Goal: Task Accomplishment & Management: Manage account settings

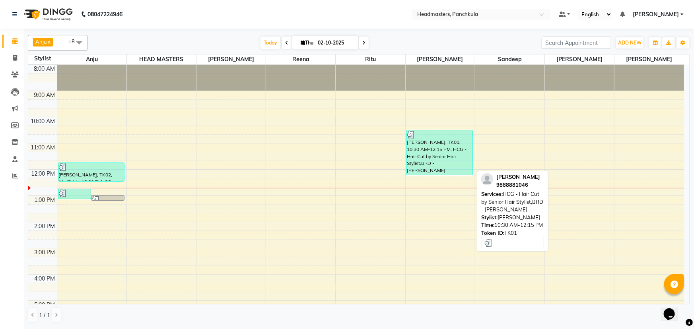
click at [437, 152] on div "[PERSON_NAME], TK01, 10:30 AM-12:15 PM, HCG - Hair Cut by Senior Hair Stylist,B…" at bounding box center [440, 152] width 66 height 45
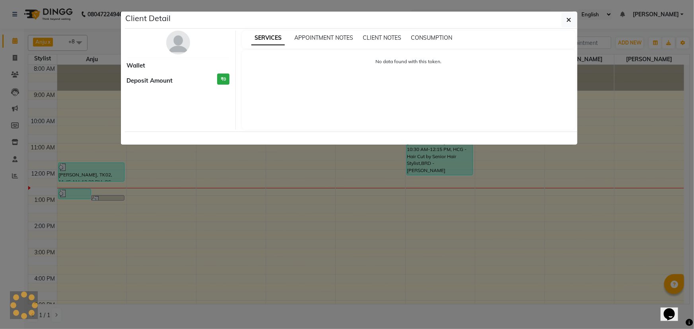
select select "3"
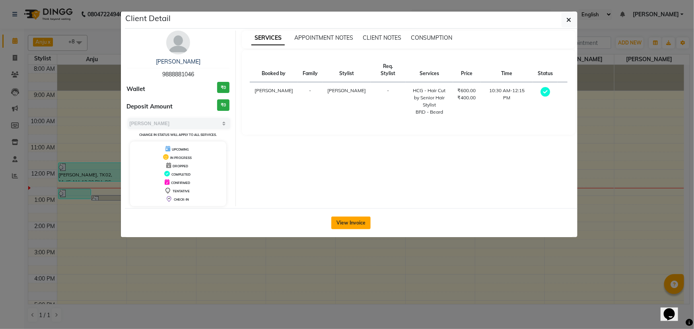
click at [349, 222] on button "View Invoice" at bounding box center [350, 223] width 39 height 13
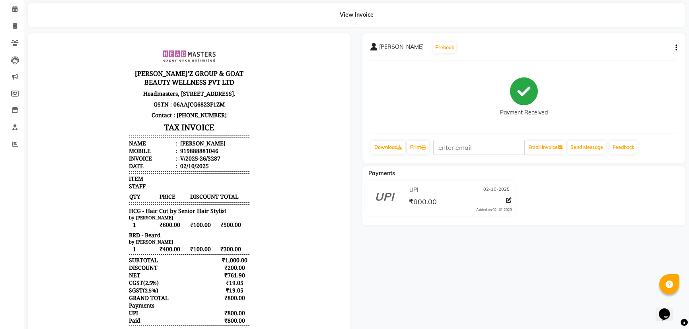
scroll to position [72, 0]
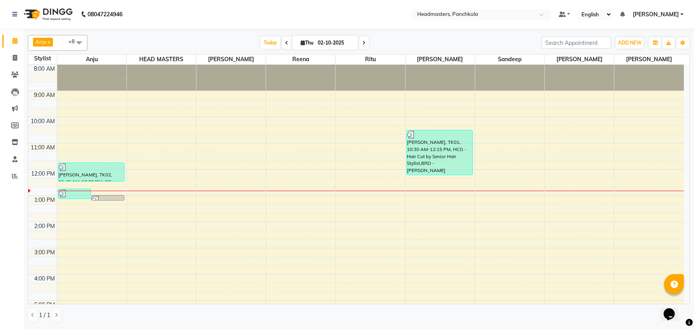
click at [488, 196] on div "8:00 AM 9:00 AM 10:00 AM 11:00 AM 12:00 PM 1:00 PM 2:00 PM 3:00 PM 4:00 PM 5:00…" at bounding box center [356, 235] width 656 height 341
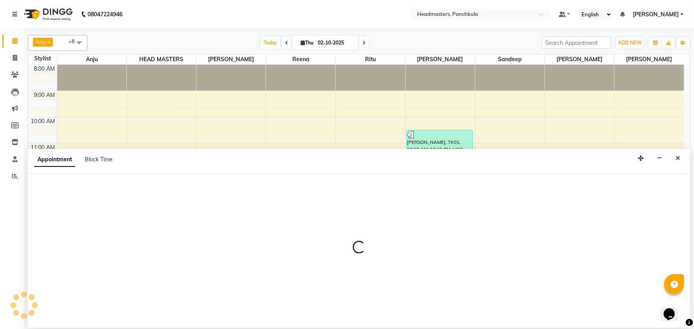
select select "64055"
select select "780"
select select "tentative"
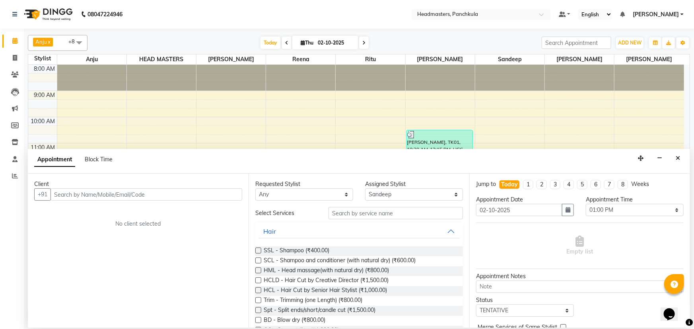
click at [59, 195] on input "text" at bounding box center [147, 195] width 192 height 12
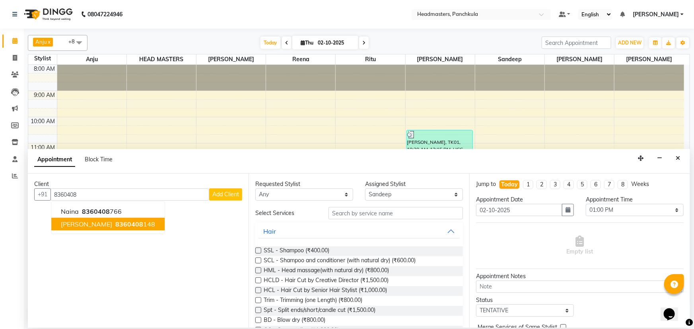
click at [115, 223] on span "8360408" at bounding box center [129, 224] width 28 height 8
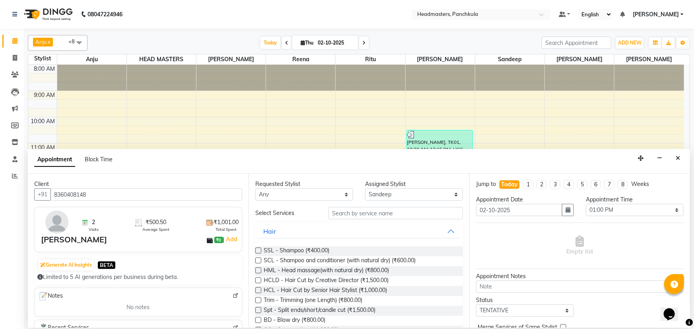
type input "8360408148"
click at [338, 212] on input "text" at bounding box center [395, 213] width 134 height 12
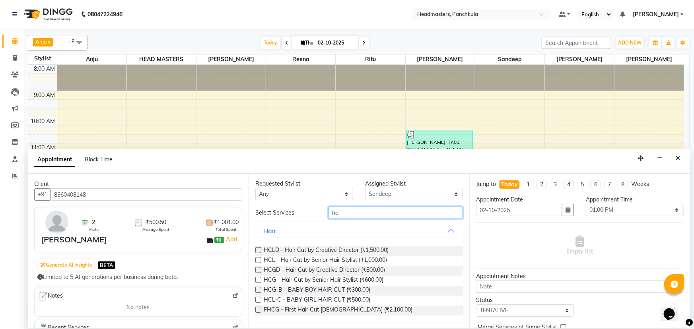
type input "hc"
click at [257, 259] on label at bounding box center [258, 260] width 6 height 6
click at [257, 259] on input "checkbox" at bounding box center [257, 260] width 5 height 5
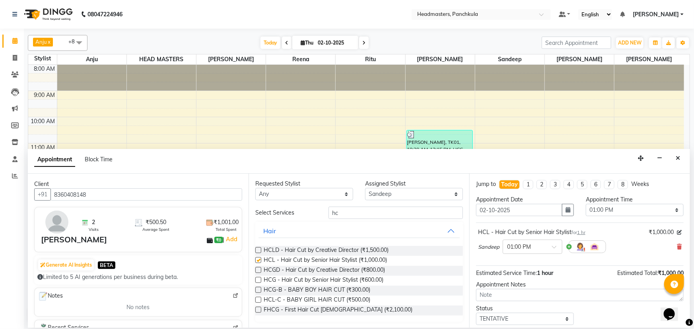
checkbox input "false"
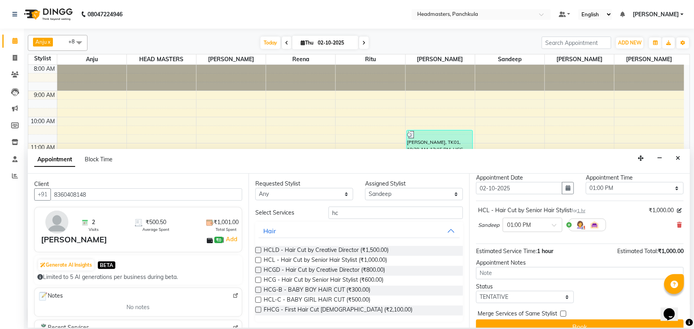
scroll to position [34, 0]
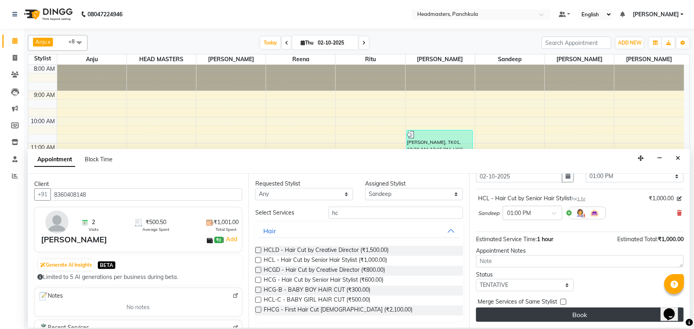
click at [561, 315] on button "Book" at bounding box center [580, 315] width 208 height 14
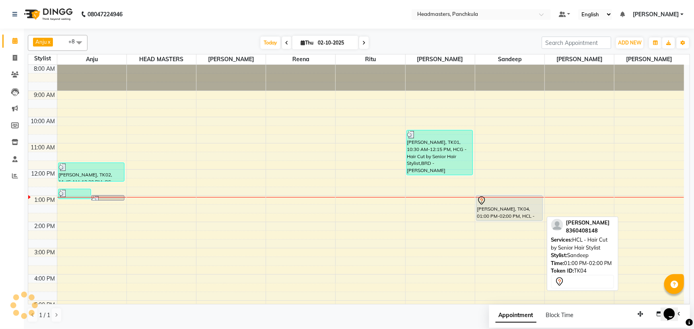
click at [494, 212] on div "[PERSON_NAME], TK04, 01:00 PM-02:00 PM, HCL - Hair Cut by Senior Hair Stylist" at bounding box center [509, 208] width 66 height 25
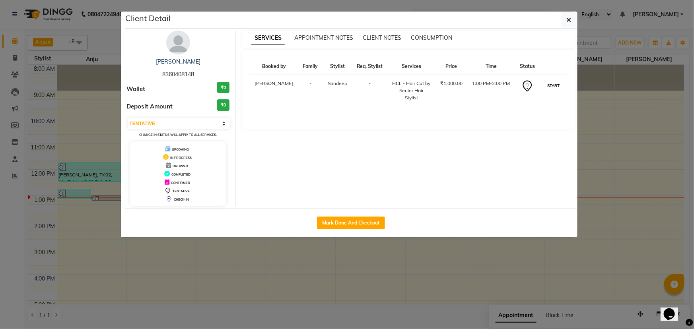
click at [557, 90] on button "START" at bounding box center [553, 86] width 16 height 10
select select "1"
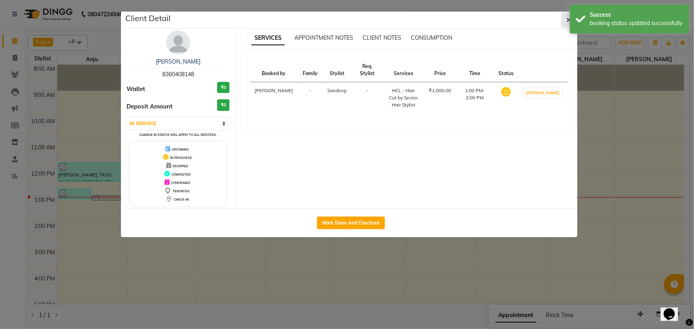
click at [567, 19] on icon "button" at bounding box center [569, 20] width 5 height 6
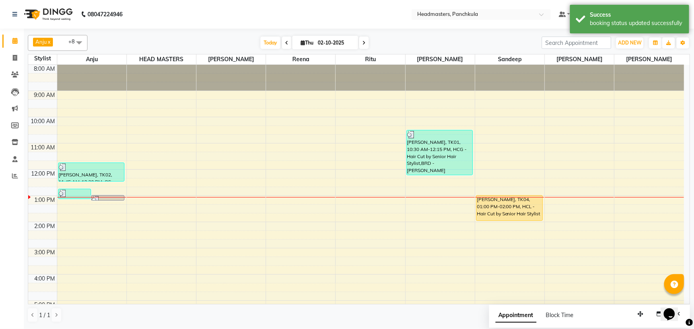
click at [414, 202] on div "8:00 AM 9:00 AM 10:00 AM 11:00 AM 12:00 PM 1:00 PM 2:00 PM 3:00 PM 4:00 PM 5:00…" at bounding box center [356, 235] width 656 height 341
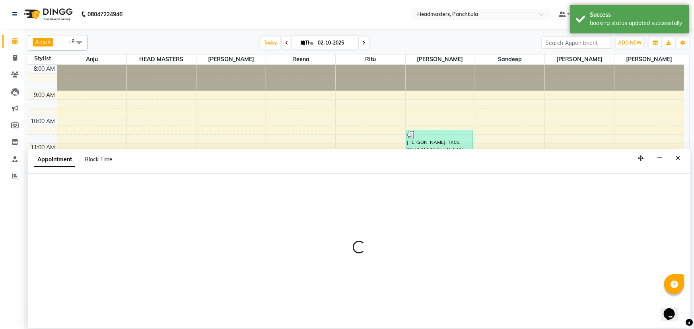
select select "64060"
select select "tentative"
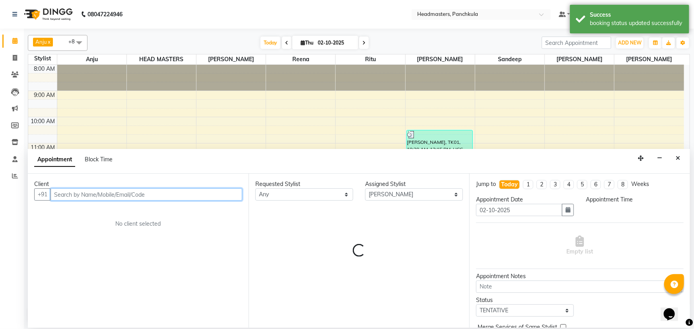
select select "780"
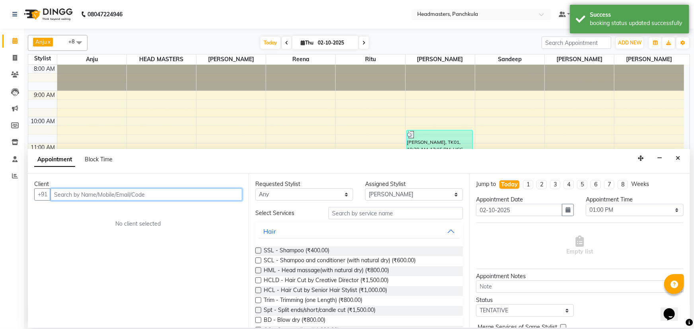
click at [66, 194] on input "text" at bounding box center [147, 195] width 192 height 12
click at [0, 140] on li "Inventory" at bounding box center [12, 142] width 24 height 17
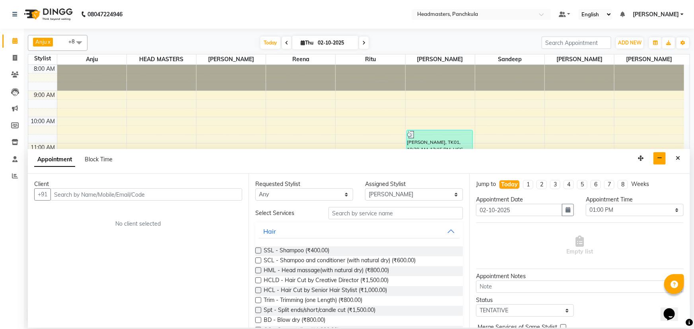
click at [658, 158] on icon "button" at bounding box center [659, 158] width 5 height 6
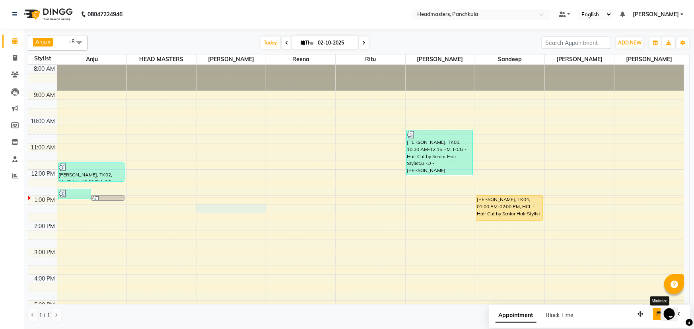
click at [206, 206] on div "8:00 AM 9:00 AM 10:00 AM 11:00 AM 12:00 PM 1:00 PM 2:00 PM 3:00 PM 4:00 PM 5:00…" at bounding box center [356, 235] width 656 height 341
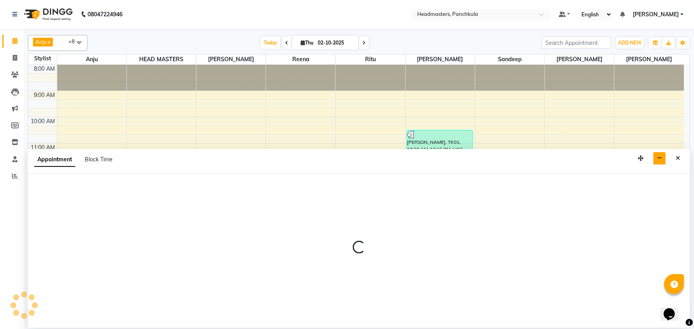
select select "64061"
select select "795"
select select "tentative"
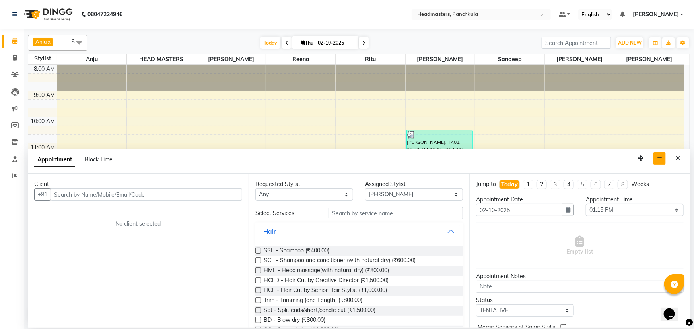
click at [56, 194] on input "text" at bounding box center [147, 195] width 192 height 12
type input "9035759903"
click at [222, 195] on span "Add Client" at bounding box center [225, 194] width 27 height 7
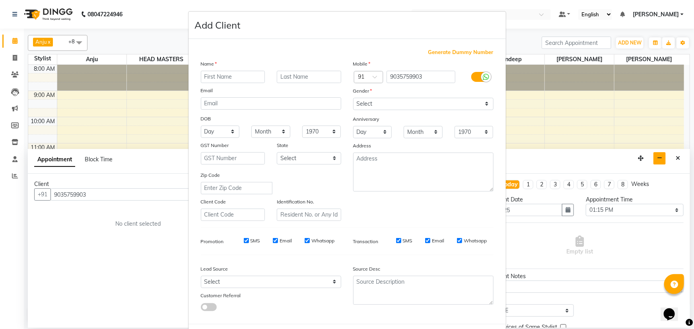
click at [208, 78] on input "text" at bounding box center [233, 77] width 64 height 12
type input "robin"
click at [83, 195] on ngb-modal-window "Add Client Generate Dummy Number Name [PERSON_NAME] Email DOB Day 01 02 03 04 0…" at bounding box center [347, 164] width 694 height 329
click at [85, 195] on ngb-modal-window "Add Client Generate Dummy Number Name [PERSON_NAME] Email DOB Day 01 02 03 04 0…" at bounding box center [347, 164] width 694 height 329
click at [416, 76] on input "9035759903" at bounding box center [421, 77] width 69 height 12
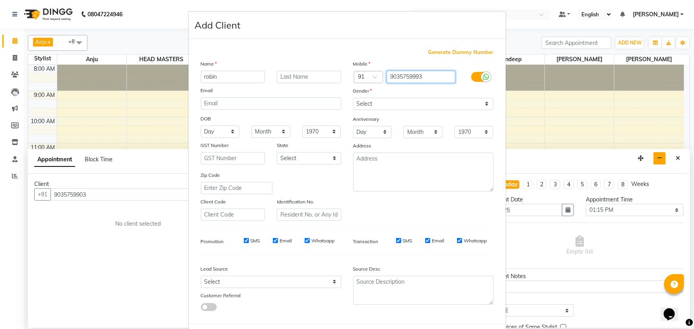
type input "9035759993"
click at [365, 105] on select "Select [DEMOGRAPHIC_DATA] [DEMOGRAPHIC_DATA] Other Prefer Not To Say" at bounding box center [423, 104] width 140 height 12
select select "[DEMOGRAPHIC_DATA]"
click at [353, 98] on select "Select [DEMOGRAPHIC_DATA] [DEMOGRAPHIC_DATA] Other Prefer Not To Say" at bounding box center [423, 104] width 140 height 12
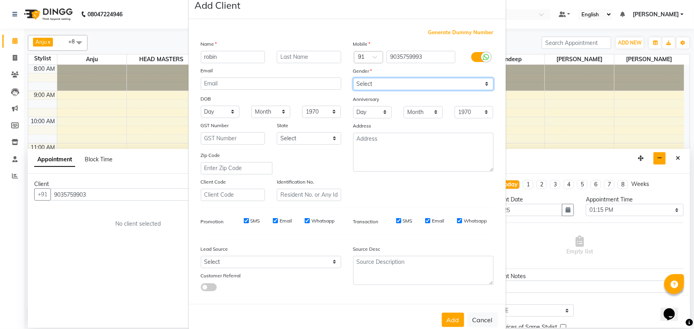
scroll to position [40, 0]
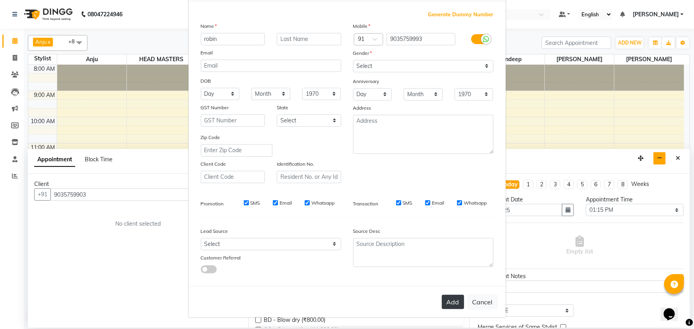
click at [453, 304] on button "Add" at bounding box center [453, 302] width 22 height 14
type input "9035759993"
select select
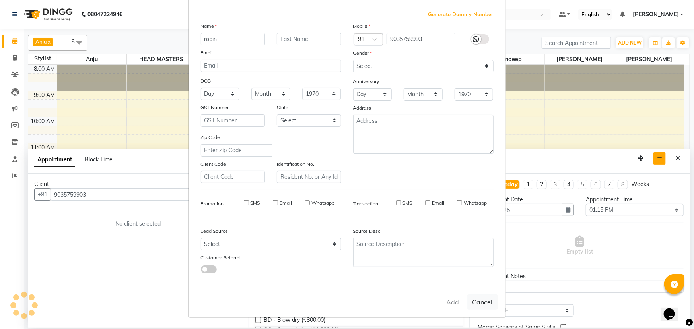
select select
checkbox input "false"
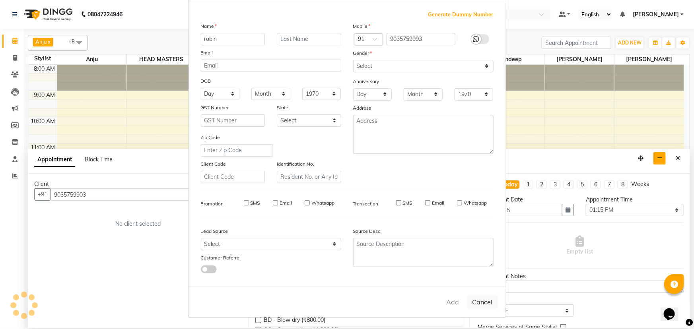
checkbox input "false"
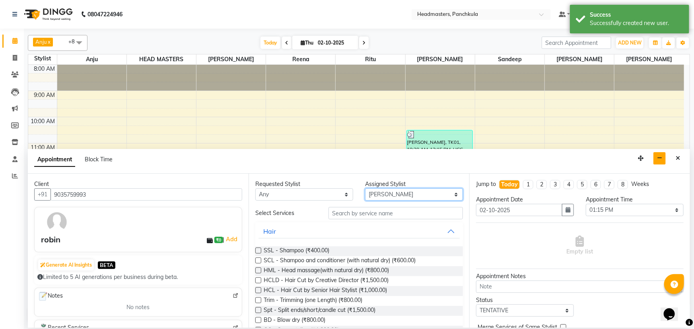
click at [389, 191] on select "Select [PERSON_NAME] Danish HEAD [PERSON_NAME] [PERSON_NAME] Ritu [PERSON_NAME]…" at bounding box center [414, 195] width 98 height 12
select select "64060"
click at [365, 189] on select "Select [PERSON_NAME] Danish HEAD [PERSON_NAME] [PERSON_NAME] Ritu [PERSON_NAME]…" at bounding box center [414, 195] width 98 height 12
click at [344, 212] on input "text" at bounding box center [395, 213] width 134 height 12
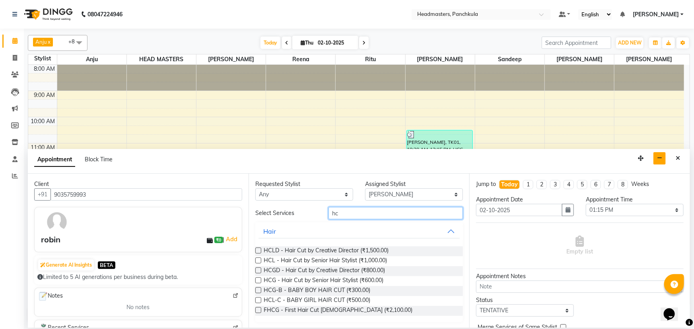
type input "hc"
click at [257, 278] on label at bounding box center [258, 281] width 6 height 6
click at [257, 279] on input "checkbox" at bounding box center [257, 281] width 5 height 5
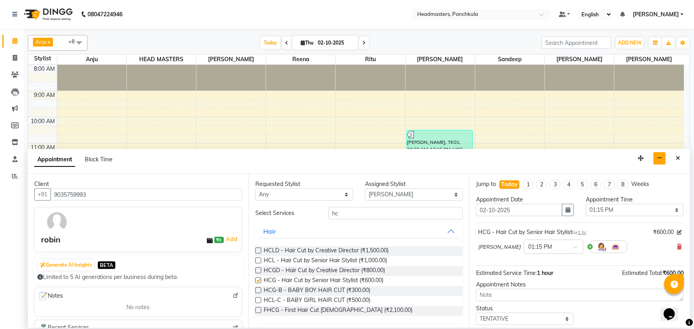
checkbox input "false"
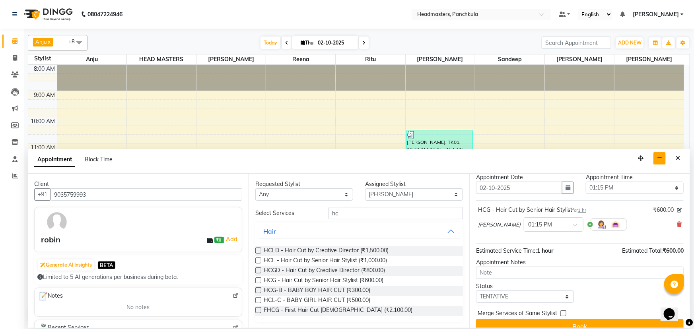
scroll to position [34, 0]
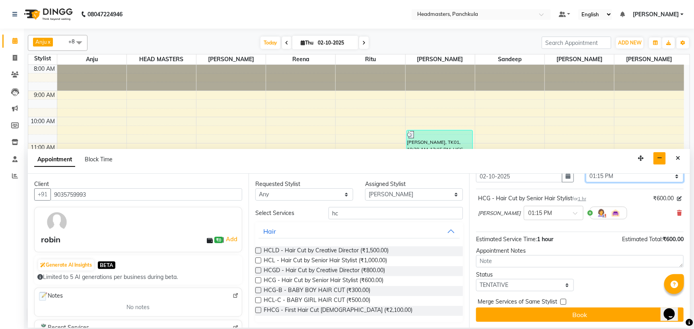
click at [590, 175] on select "Select 09:00 AM 09:15 AM 09:30 AM 09:45 AM 10:00 AM 10:15 AM 10:30 AM 10:45 AM …" at bounding box center [635, 176] width 98 height 12
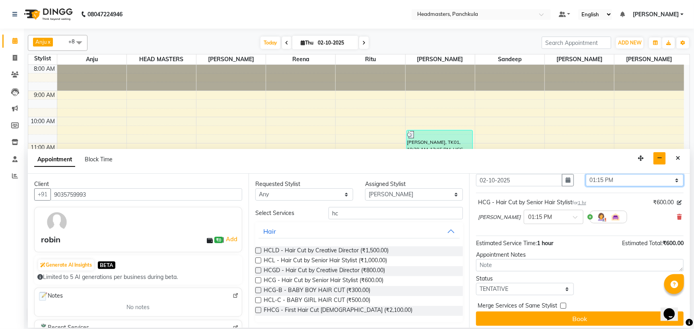
select select "780"
click at [586, 174] on select "Select 09:00 AM 09:15 AM 09:30 AM 09:45 AM 10:00 AM 10:15 AM 10:30 AM 10:45 AM …" at bounding box center [635, 180] width 98 height 12
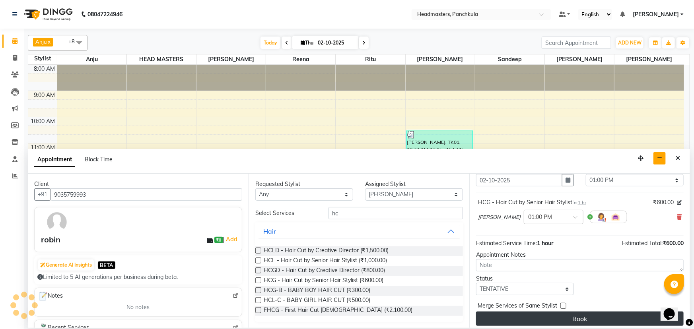
click at [533, 313] on button "Book" at bounding box center [580, 319] width 208 height 14
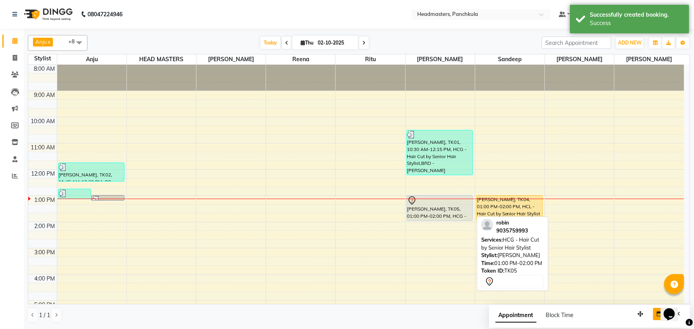
click at [445, 208] on div "[PERSON_NAME], TK05, 01:00 PM-02:00 PM, HCG - Hair Cut by Senior Hair Stylist" at bounding box center [440, 208] width 66 height 25
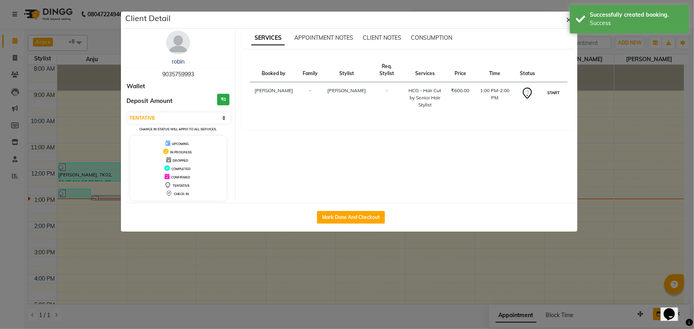
click at [557, 88] on button "START" at bounding box center [553, 93] width 16 height 10
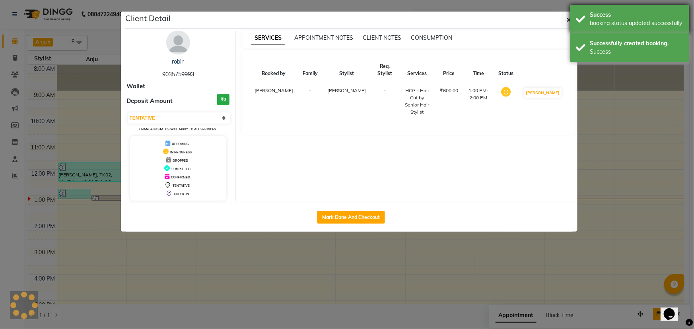
select select "1"
click at [566, 17] on button "button" at bounding box center [569, 19] width 15 height 15
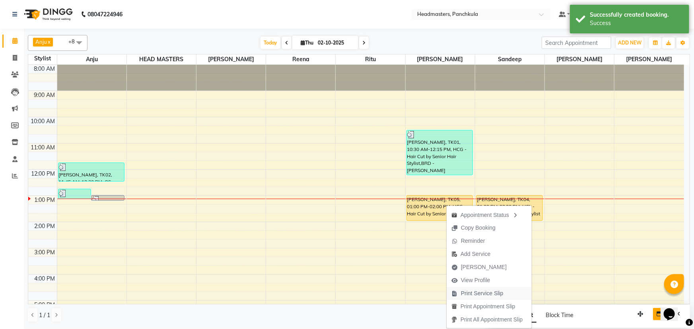
click at [458, 291] on span "Print Service Slip" at bounding box center [478, 293] width 62 height 13
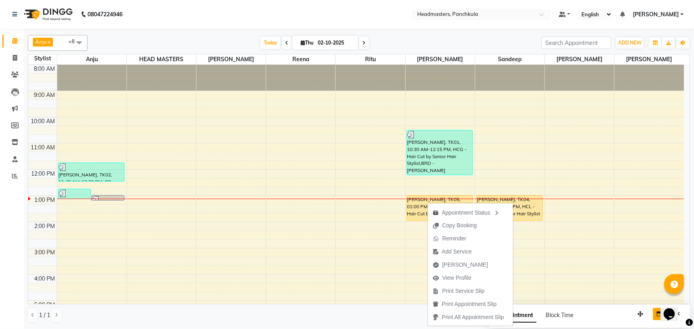
click at [18, 252] on div "Calendar Invoice Clients Leads Marketing Members Inventory Staff Reports Comple…" at bounding box center [53, 170] width 107 height 295
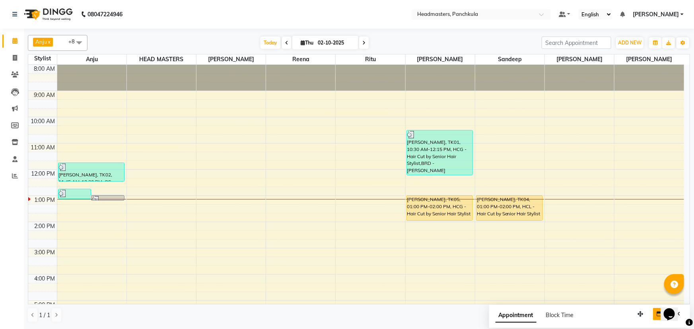
click at [277, 206] on div "8:00 AM 9:00 AM 10:00 AM 11:00 AM 12:00 PM 1:00 PM 2:00 PM 3:00 PM 4:00 PM 5:00…" at bounding box center [356, 235] width 656 height 341
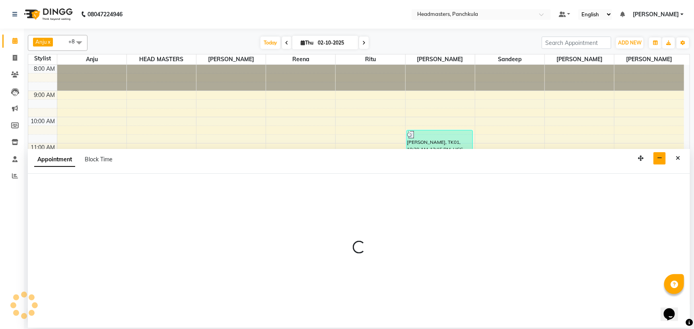
select select "64261"
select select "795"
select select "tentative"
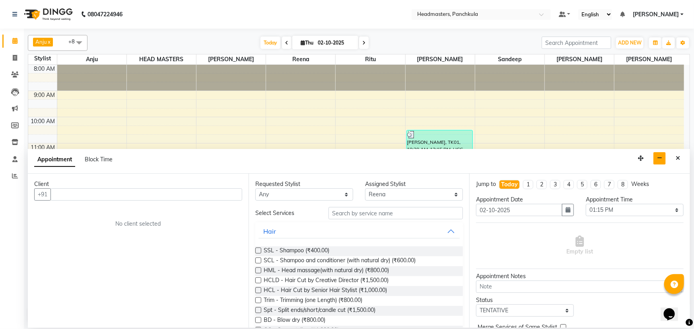
click at [223, 190] on input "text" at bounding box center [147, 195] width 192 height 12
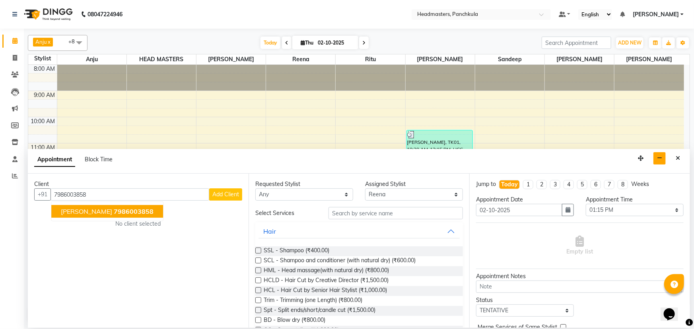
drag, startPoint x: 120, startPoint y: 208, endPoint x: 144, endPoint y: 208, distance: 23.9
click at [125, 208] on button "[PERSON_NAME] 7986003858" at bounding box center [107, 211] width 112 height 13
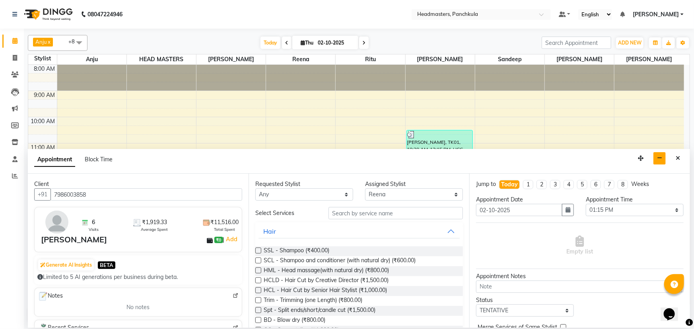
type input "7986003858"
click at [356, 216] on input "text" at bounding box center [395, 213] width 134 height 12
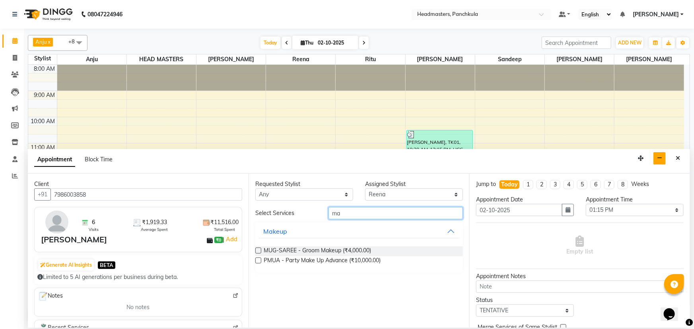
type input "m"
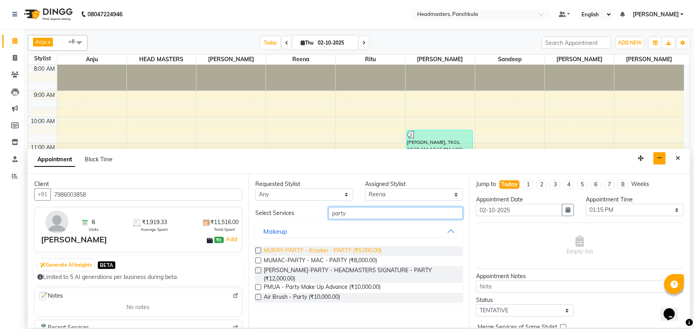
type input "party"
click at [334, 251] on span "MUKRY-PARTY - Kryolan - PARTY (₹5,000.00)" at bounding box center [323, 252] width 118 height 10
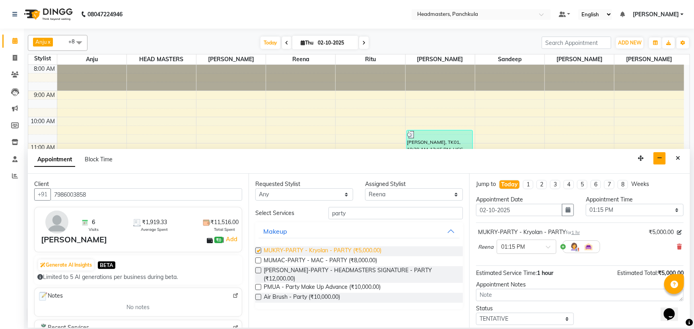
checkbox input "false"
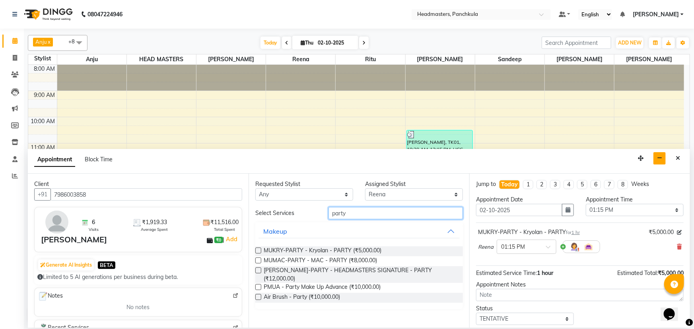
click at [360, 213] on input "party" at bounding box center [395, 213] width 134 height 12
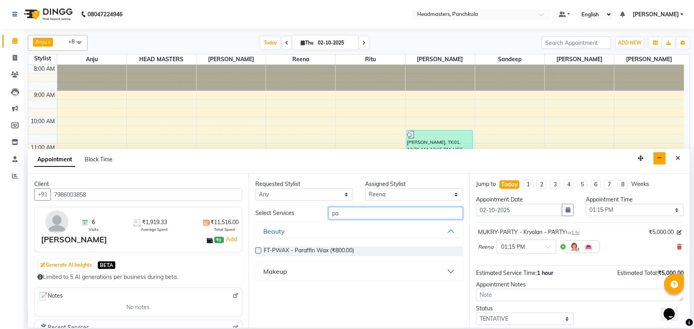
type input "p"
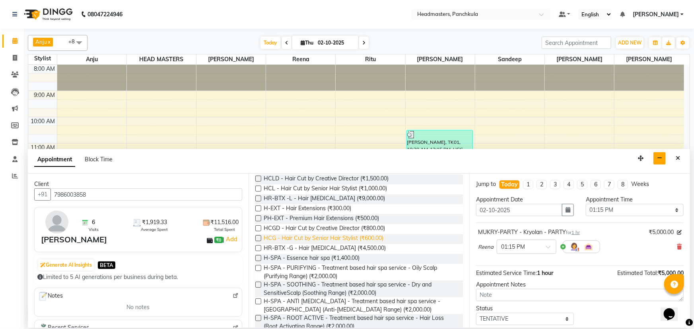
scroll to position [0, 0]
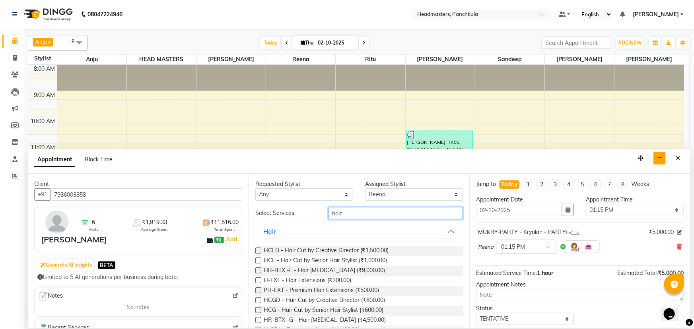
click at [353, 216] on input "hair" at bounding box center [395, 213] width 134 height 12
type input "h"
click at [352, 210] on input "h" at bounding box center [395, 213] width 134 height 12
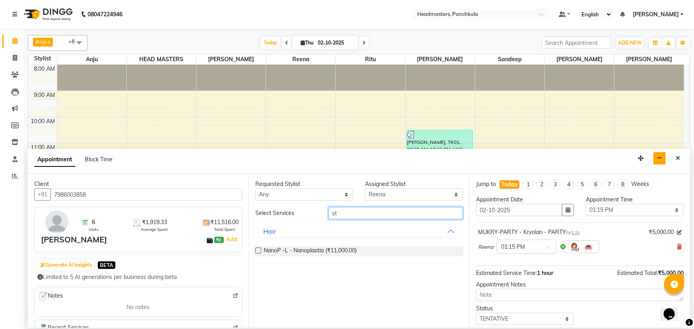
type input "s"
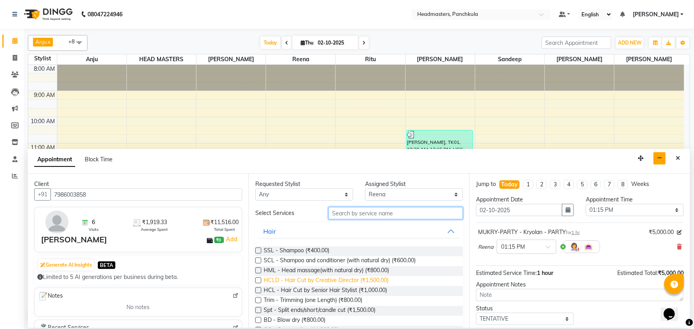
scroll to position [36, 0]
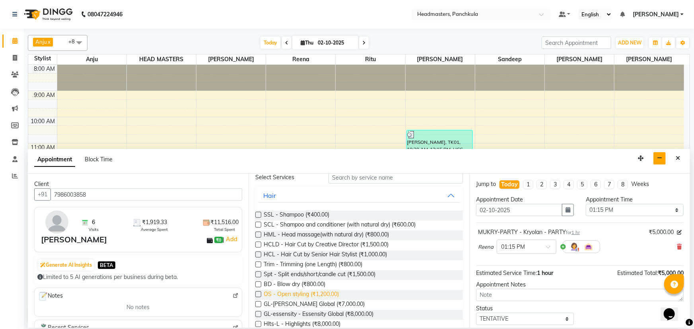
click at [329, 294] on span "OS - Open styling (₹1,200.00)" at bounding box center [301, 295] width 75 height 10
checkbox input "false"
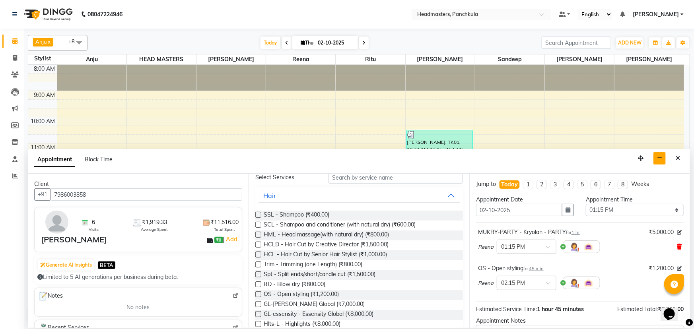
click at [677, 243] on span at bounding box center [679, 247] width 5 height 8
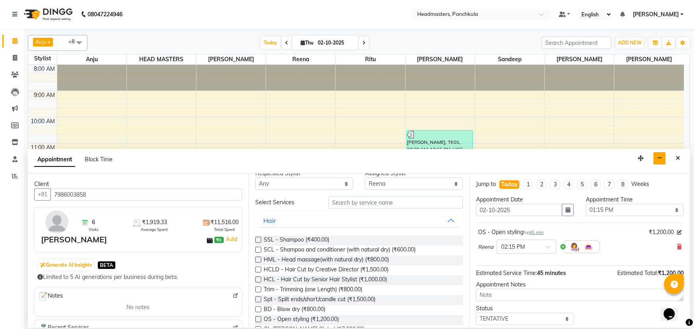
scroll to position [0, 0]
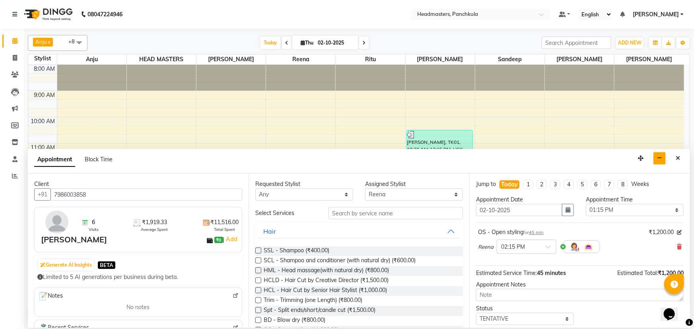
click at [486, 248] on span "Reena" at bounding box center [486, 247] width 16 height 8
click at [677, 245] on icon at bounding box center [679, 247] width 5 height 6
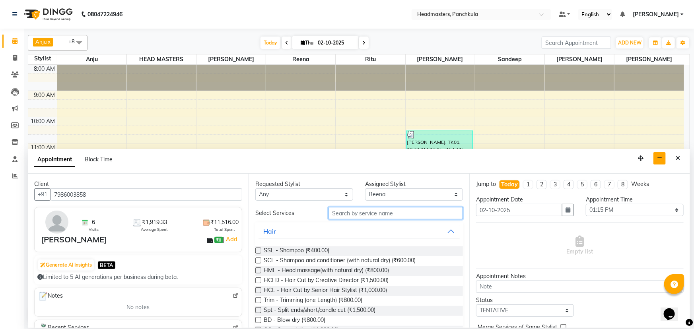
click at [365, 208] on input "text" at bounding box center [395, 213] width 134 height 12
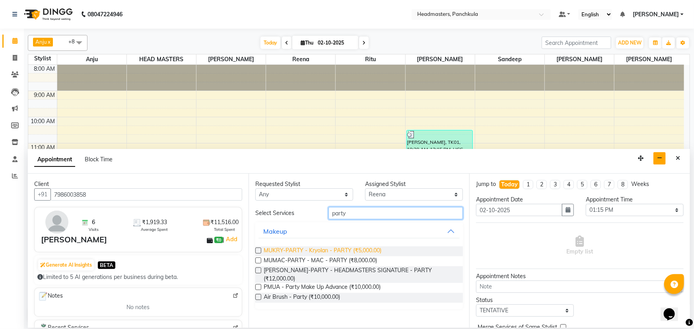
type input "party"
click at [372, 253] on span "MUKRY-PARTY - Kryolan - PARTY (₹5,000.00)" at bounding box center [323, 252] width 118 height 10
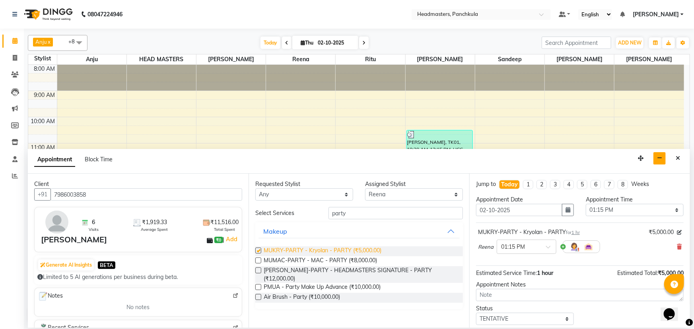
checkbox input "false"
click at [425, 194] on select "Select [PERSON_NAME] Danish HEAD [PERSON_NAME] [PERSON_NAME] Ritu [PERSON_NAME]…" at bounding box center [414, 195] width 98 height 12
select select "64054"
click at [365, 189] on select "Select [PERSON_NAME] Danish HEAD [PERSON_NAME] [PERSON_NAME] Ritu [PERSON_NAME]…" at bounding box center [414, 195] width 98 height 12
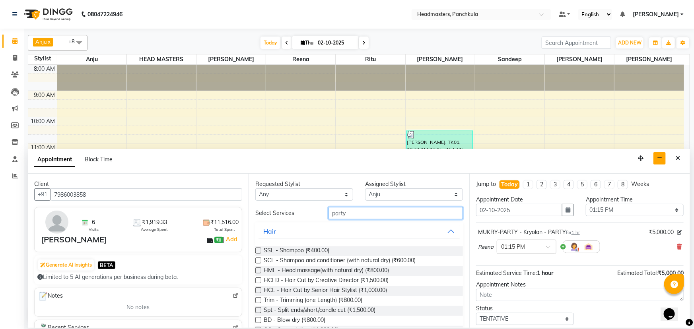
click at [365, 215] on input "party" at bounding box center [395, 213] width 134 height 12
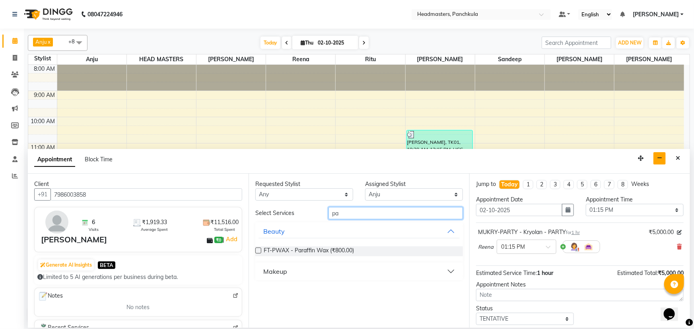
type input "p"
type input "open"
click at [367, 249] on div "OS - Open styling (₹1,200.00)" at bounding box center [359, 252] width 208 height 10
click at [385, 254] on div "OS - Open styling (₹1,200.00)" at bounding box center [359, 252] width 208 height 10
click at [261, 251] on label at bounding box center [258, 251] width 6 height 6
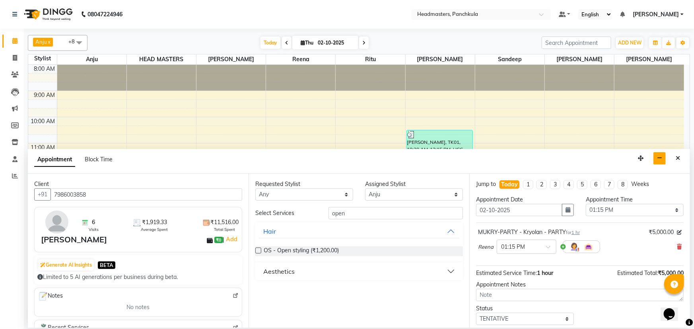
click at [260, 251] on input "checkbox" at bounding box center [257, 251] width 5 height 5
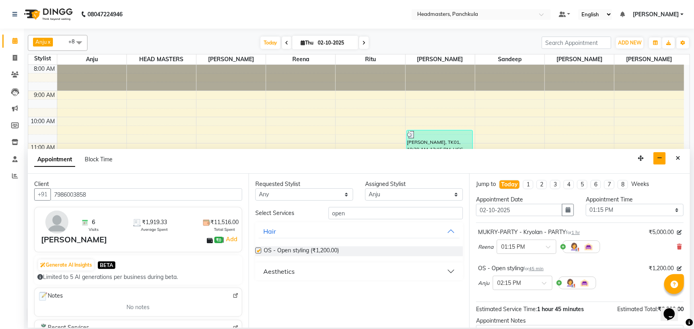
checkbox input "false"
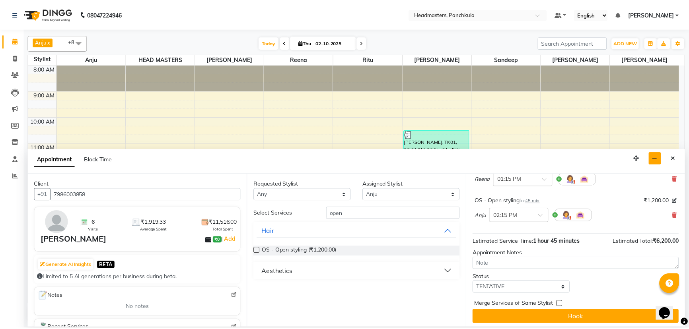
scroll to position [70, 0]
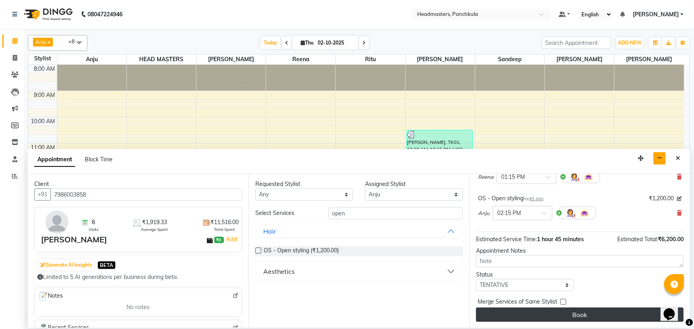
click at [572, 313] on button "Book" at bounding box center [580, 315] width 208 height 14
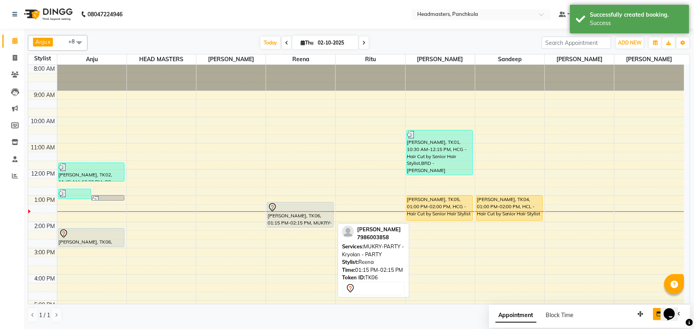
click at [304, 215] on div "[PERSON_NAME], TK06, 01:15 PM-02:15 PM, MUKRY-PARTY - Kryolan - PARTY" at bounding box center [300, 214] width 66 height 25
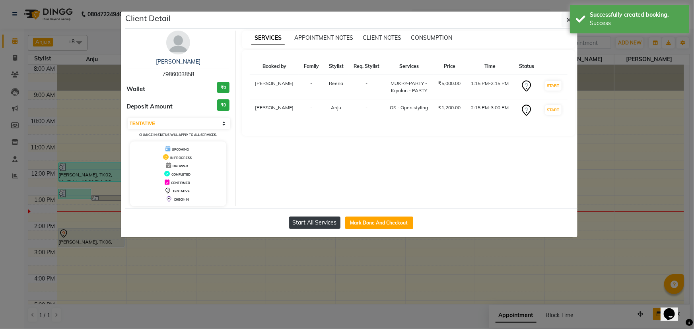
click at [317, 224] on button "Start All Services" at bounding box center [314, 223] width 51 height 12
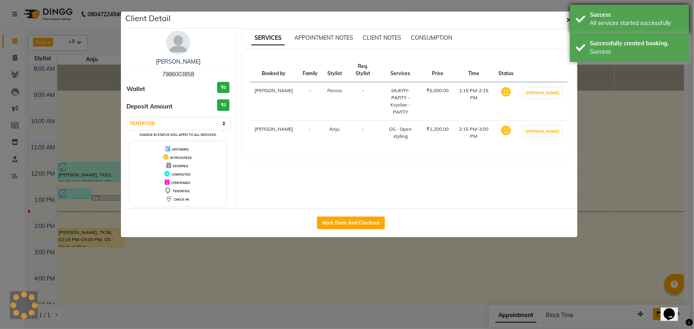
select select "1"
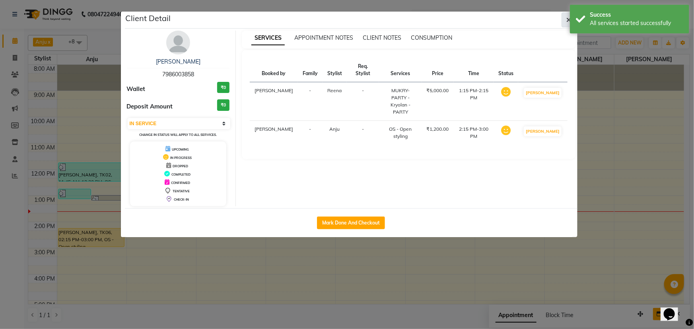
click at [564, 15] on button "button" at bounding box center [569, 19] width 15 height 15
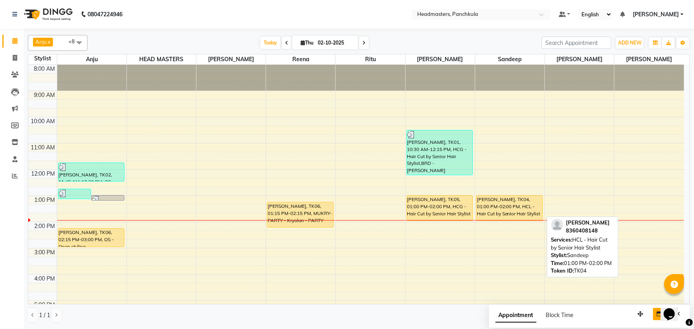
click at [508, 206] on div "[PERSON_NAME], TK04, 01:00 PM-02:00 PM, HCL - Hair Cut by Senior Hair Stylist" at bounding box center [509, 208] width 66 height 25
select select "1"
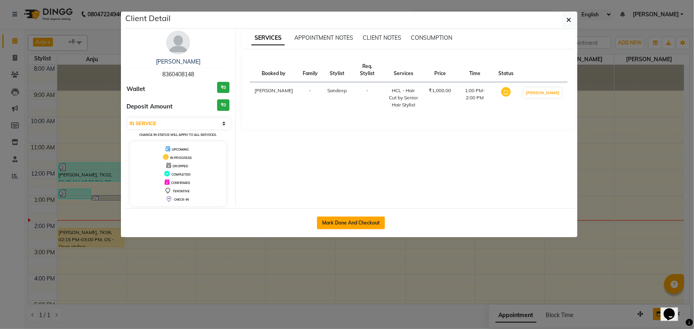
click at [335, 219] on button "Mark Done And Checkout" at bounding box center [351, 223] width 68 height 13
select select "7376"
select select "service"
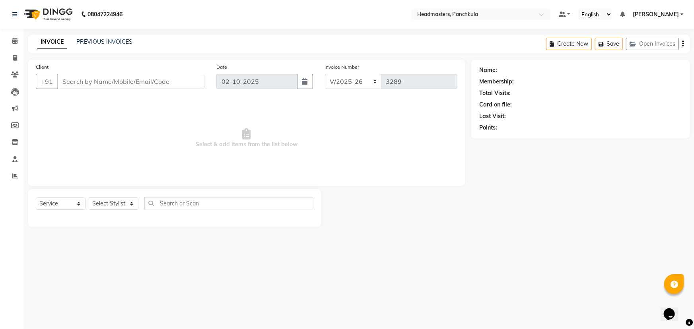
type input "8360408148"
select select "64055"
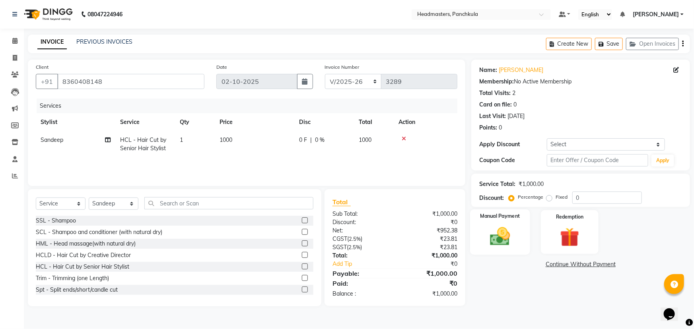
click at [492, 227] on img at bounding box center [500, 236] width 33 height 23
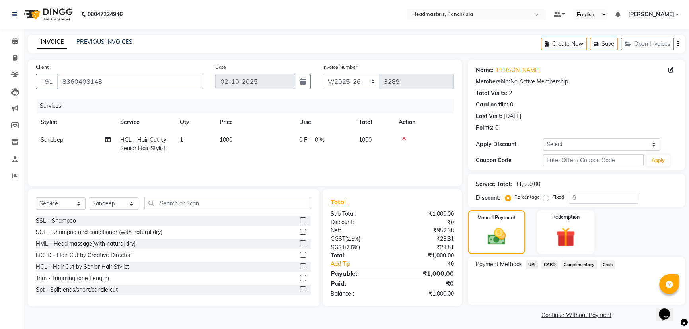
click at [606, 264] on span "Cash" at bounding box center [607, 264] width 15 height 9
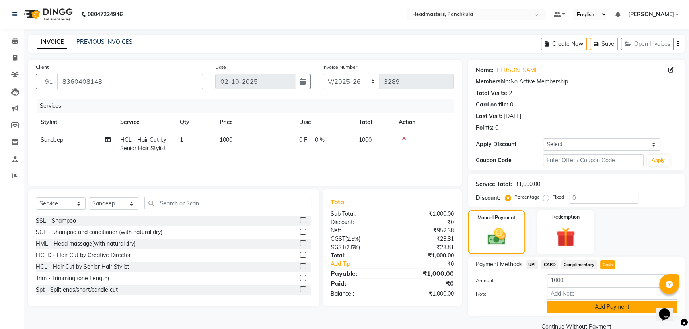
click at [608, 307] on button "Add Payment" at bounding box center [612, 307] width 130 height 12
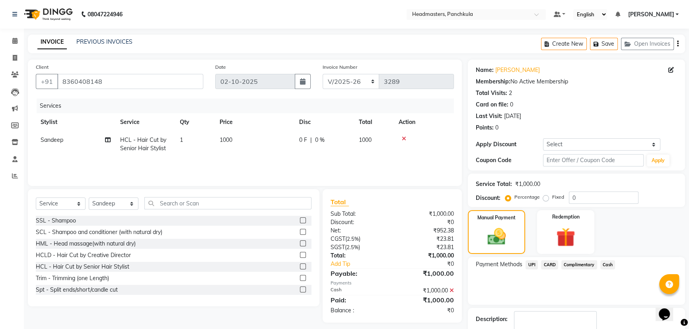
scroll to position [37, 0]
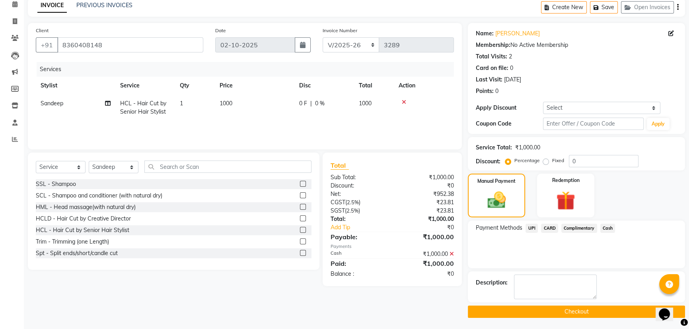
click at [608, 311] on button "Checkout" at bounding box center [576, 312] width 217 height 12
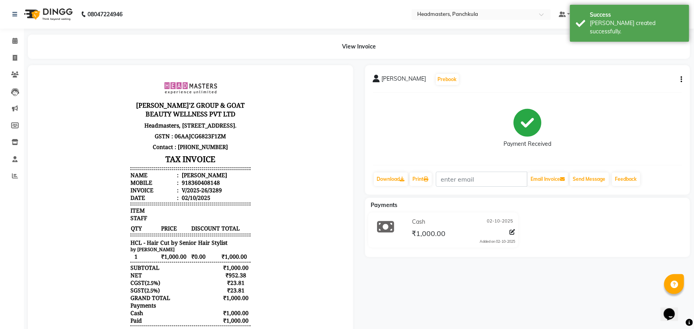
select select "7376"
select select "service"
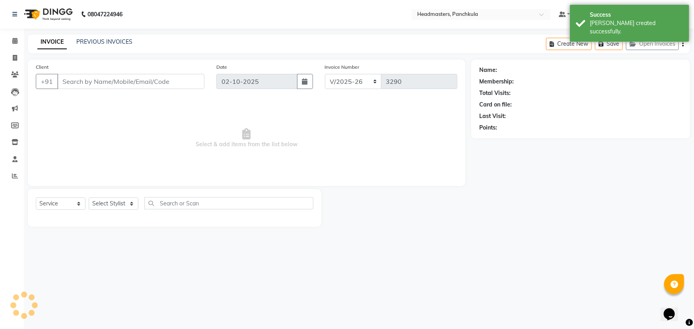
type input "8360408148"
select select "64055"
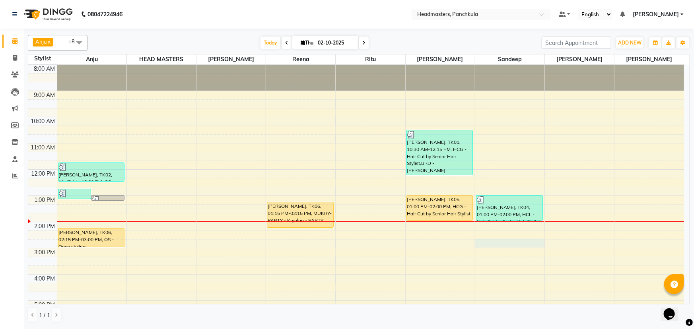
click at [485, 241] on div "8:00 AM 9:00 AM 10:00 AM 11:00 AM 12:00 PM 1:00 PM 2:00 PM 3:00 PM 4:00 PM 5:00…" at bounding box center [356, 235] width 656 height 341
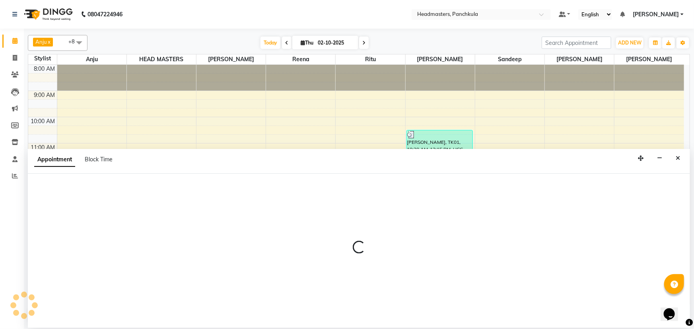
select select "64055"
select select "tentative"
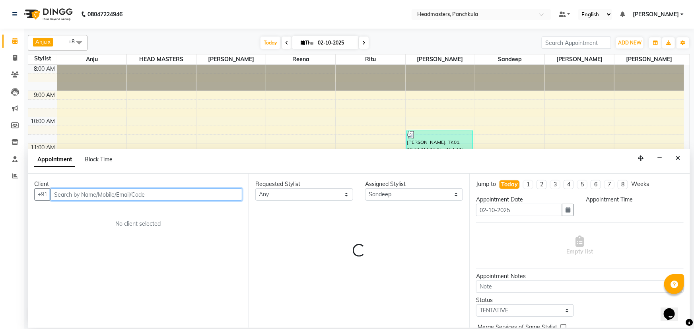
select select "885"
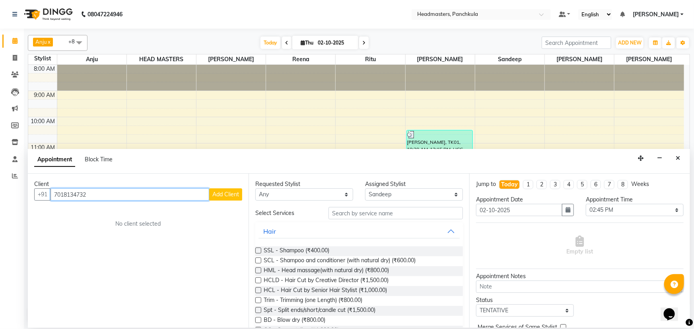
type input "7018134732"
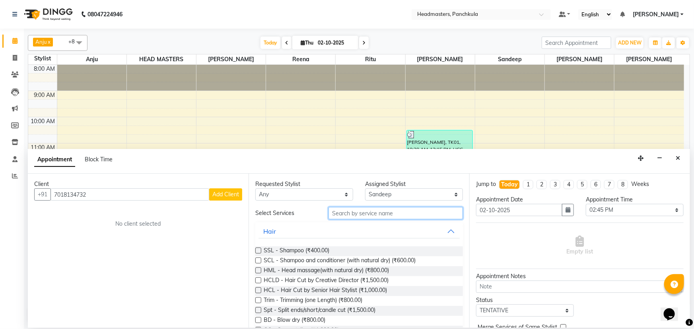
click at [340, 212] on input "text" at bounding box center [395, 213] width 134 height 12
click at [258, 289] on label at bounding box center [258, 291] width 6 height 6
click at [258, 289] on input "checkbox" at bounding box center [257, 291] width 5 height 5
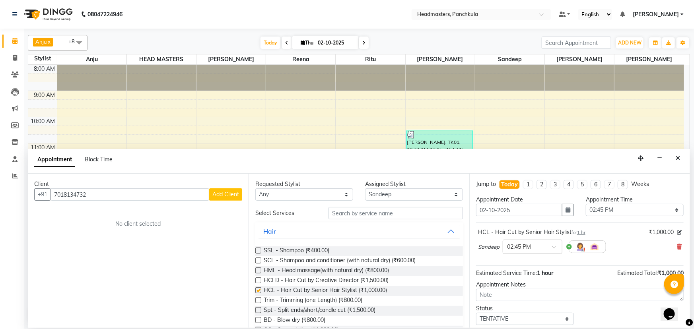
checkbox input "false"
click at [671, 212] on select "Select 09:00 AM 09:15 AM 09:30 AM 09:45 AM 10:00 AM 10:15 AM 10:30 AM 10:45 AM …" at bounding box center [635, 210] width 98 height 12
select select "840"
click at [586, 204] on select "Select 09:00 AM 09:15 AM 09:30 AM 09:45 AM 10:00 AM 10:15 AM 10:30 AM 10:45 AM …" at bounding box center [635, 210] width 98 height 12
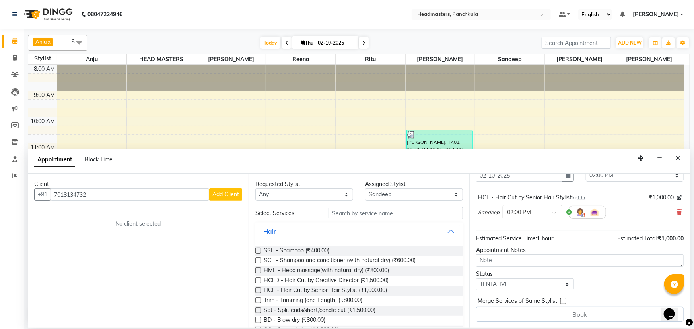
click at [227, 192] on span "Add Client" at bounding box center [225, 194] width 27 height 7
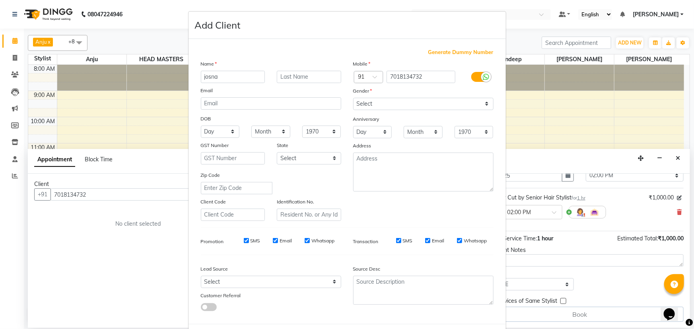
type input "josna"
click at [485, 104] on select "Select [DEMOGRAPHIC_DATA] [DEMOGRAPHIC_DATA] Other Prefer Not To Say" at bounding box center [423, 104] width 140 height 12
select select "[DEMOGRAPHIC_DATA]"
click at [353, 98] on select "Select [DEMOGRAPHIC_DATA] [DEMOGRAPHIC_DATA] Other Prefer Not To Say" at bounding box center [423, 104] width 140 height 12
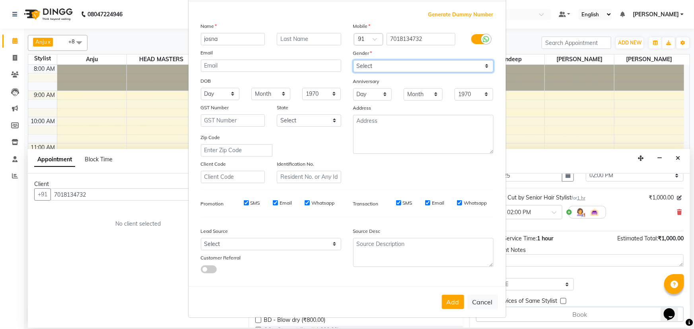
scroll to position [40, 0]
click at [455, 302] on button "Add" at bounding box center [453, 302] width 22 height 14
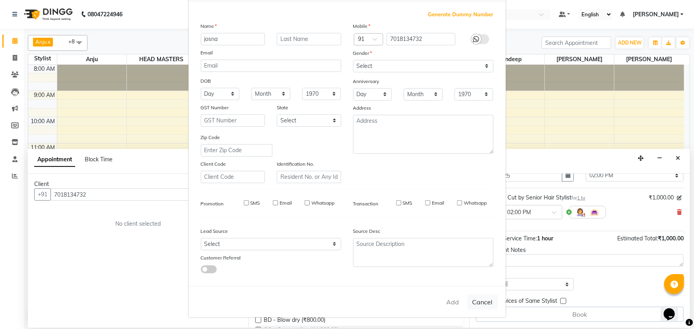
select select
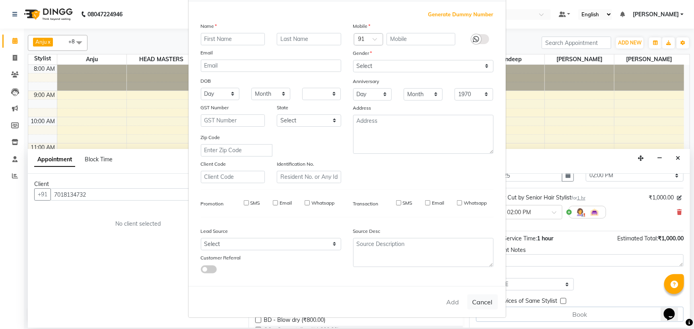
select select
checkbox input "false"
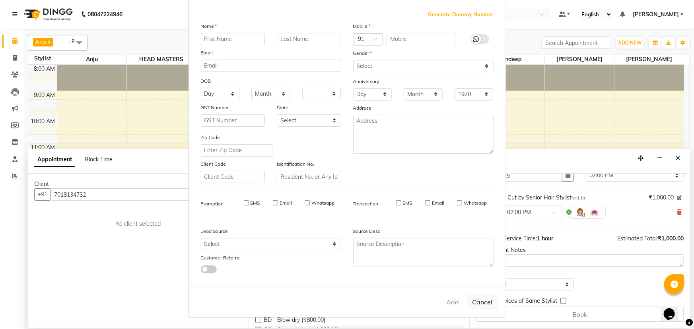
checkbox input "false"
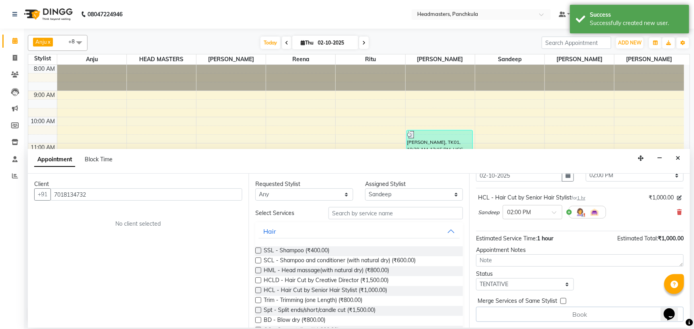
scroll to position [34, 0]
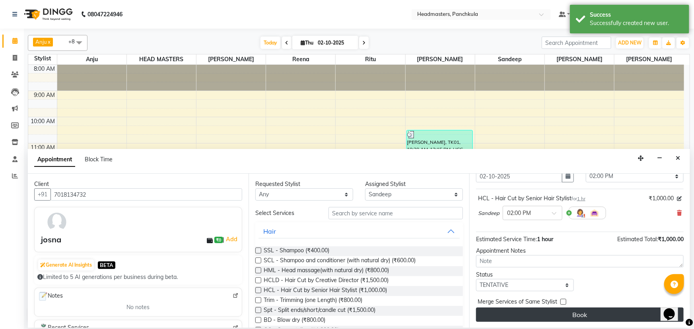
click at [573, 314] on button "Book" at bounding box center [580, 315] width 208 height 14
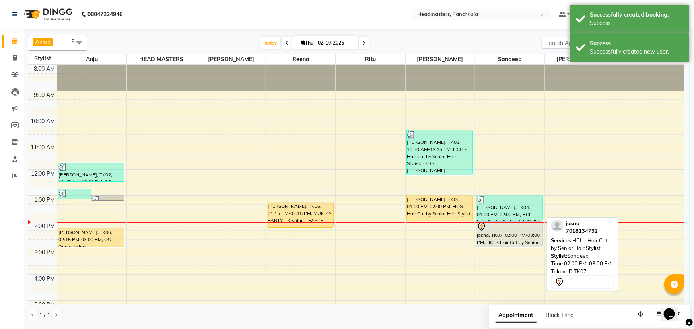
click at [518, 234] on div "josna, TK07, 02:00 PM-03:00 PM, HCL - Hair Cut by Senior Hair Stylist" at bounding box center [509, 234] width 66 height 25
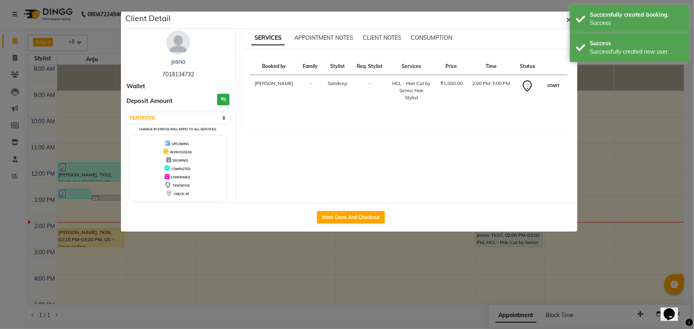
click at [550, 91] on button "START" at bounding box center [553, 86] width 16 height 10
select select "1"
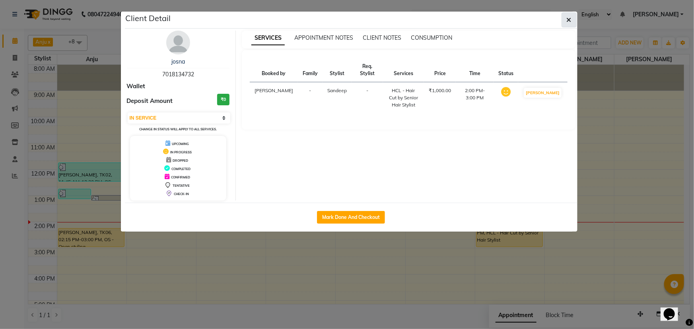
click at [568, 19] on icon "button" at bounding box center [569, 20] width 5 height 6
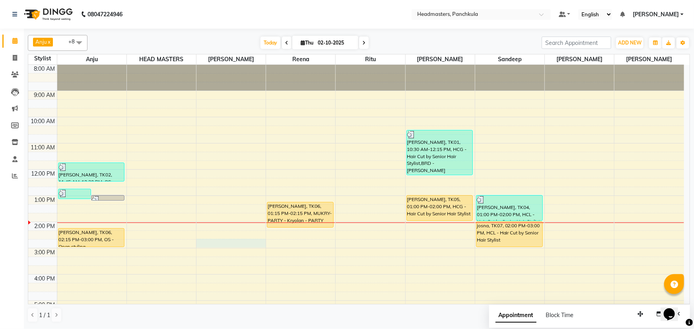
click at [205, 241] on div "8:00 AM 9:00 AM 10:00 AM 11:00 AM 12:00 PM 1:00 PM 2:00 PM 3:00 PM 4:00 PM 5:00…" at bounding box center [356, 235] width 656 height 341
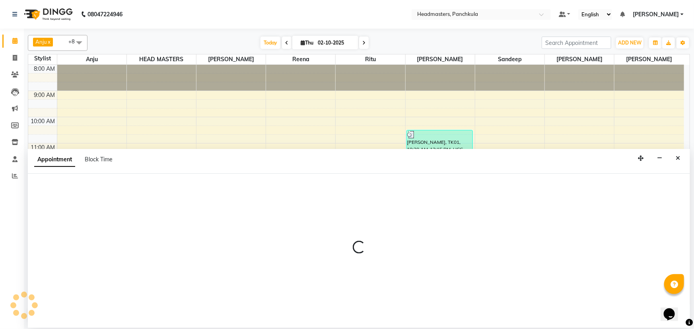
select select "64061"
select select "885"
select select "tentative"
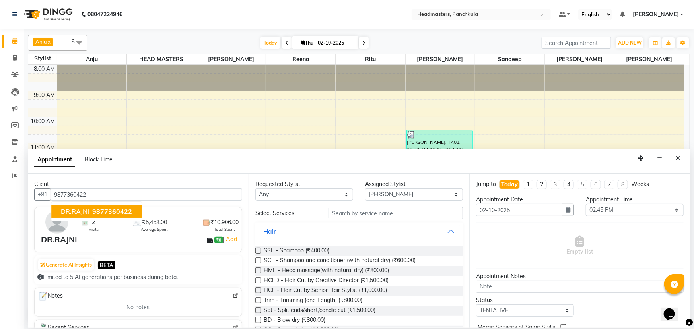
type input "9877360422"
click at [334, 212] on input "text" at bounding box center [395, 213] width 134 height 12
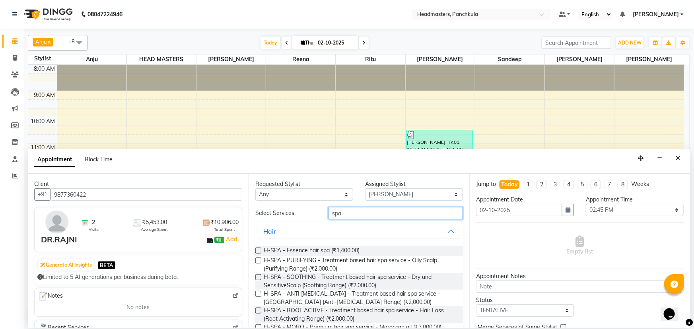
type input "spa"
click at [259, 250] on label at bounding box center [258, 251] width 6 height 6
click at [259, 250] on input "checkbox" at bounding box center [257, 251] width 5 height 5
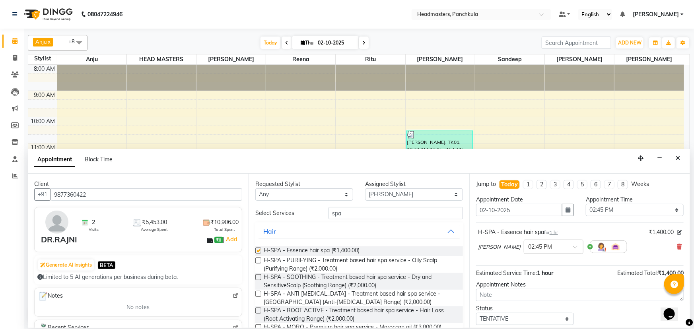
checkbox input "false"
click at [671, 208] on select "Select 09:00 AM 09:15 AM 09:30 AM 09:45 AM 10:00 AM 10:15 AM 10:30 AM 10:45 AM …" at bounding box center [635, 210] width 98 height 12
select select "840"
click at [586, 204] on select "Select 09:00 AM 09:15 AM 09:30 AM 09:45 AM 10:00 AM 10:15 AM 10:30 AM 10:45 AM …" at bounding box center [635, 210] width 98 height 12
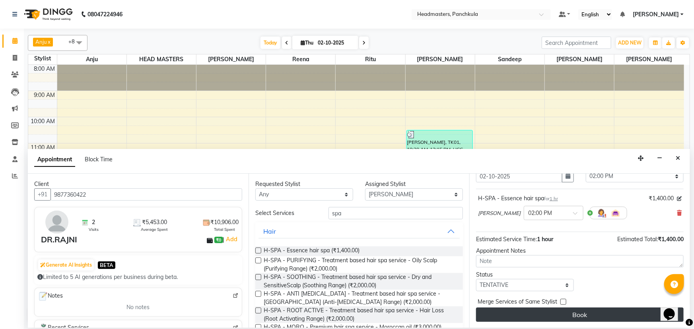
click at [579, 314] on button "Book" at bounding box center [580, 315] width 208 height 14
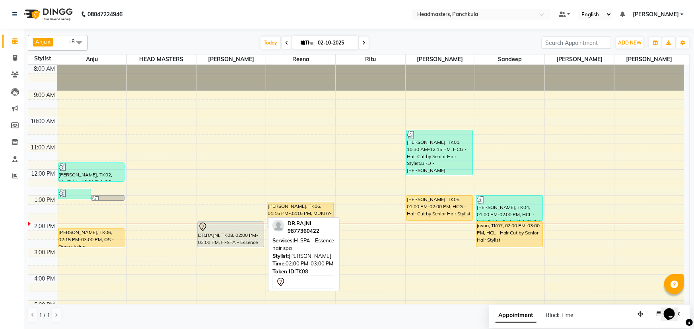
click at [253, 231] on div "DR.RAJNI, TK08, 02:00 PM-03:00 PM, H-SPA - Essence hair spa" at bounding box center [231, 234] width 66 height 25
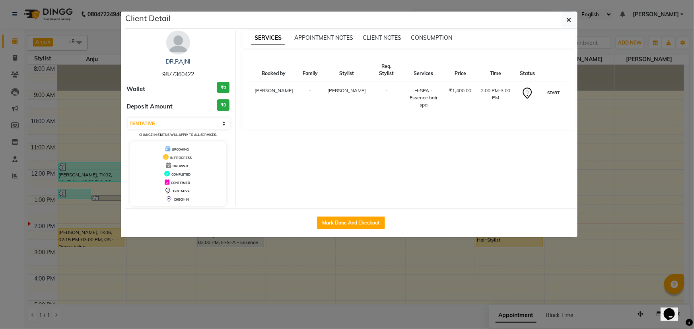
click at [558, 88] on button "START" at bounding box center [553, 93] width 16 height 10
select select "1"
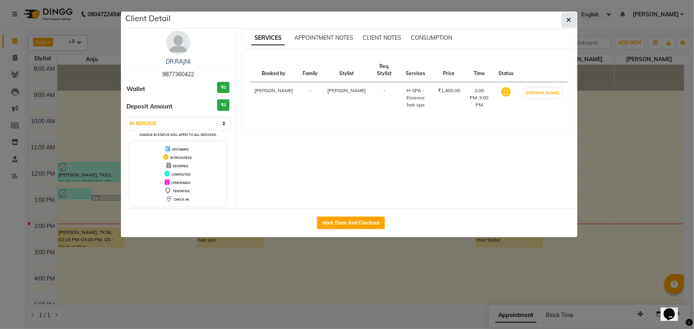
click at [569, 20] on icon "button" at bounding box center [569, 20] width 5 height 6
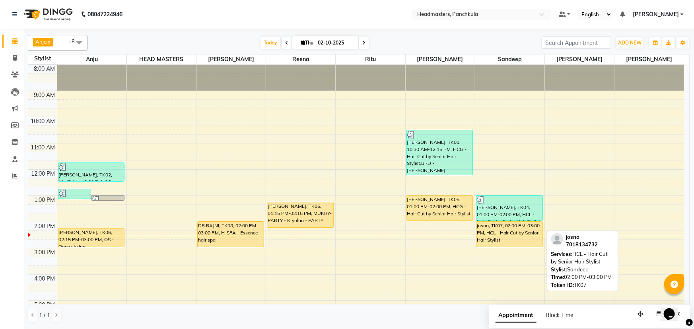
click at [492, 229] on div "josna, TK07, 02:00 PM-03:00 PM, HCL - Hair Cut by Senior Hair Stylist" at bounding box center [509, 234] width 66 height 25
select select "1"
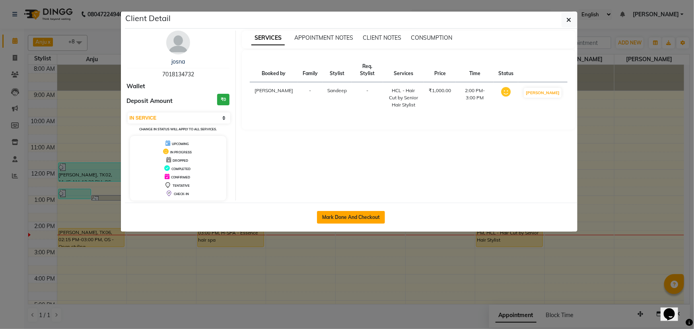
click at [371, 218] on button "Mark Done And Checkout" at bounding box center [351, 217] width 68 height 13
select select "service"
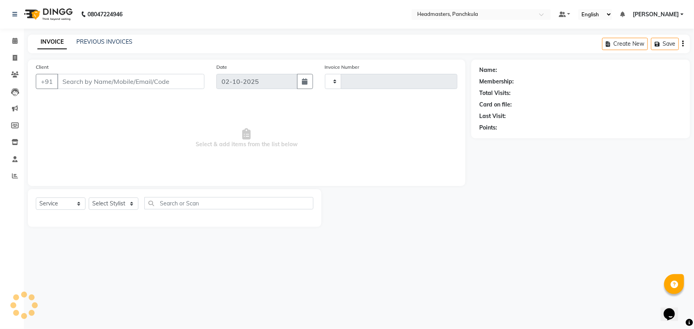
type input "3290"
select select "7376"
type input "7018134732"
select select "64055"
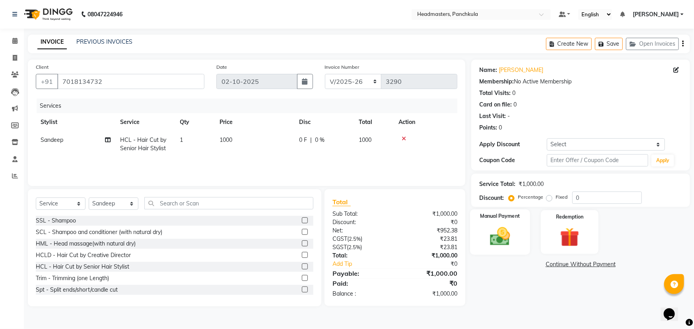
click at [502, 242] on img at bounding box center [500, 236] width 33 height 23
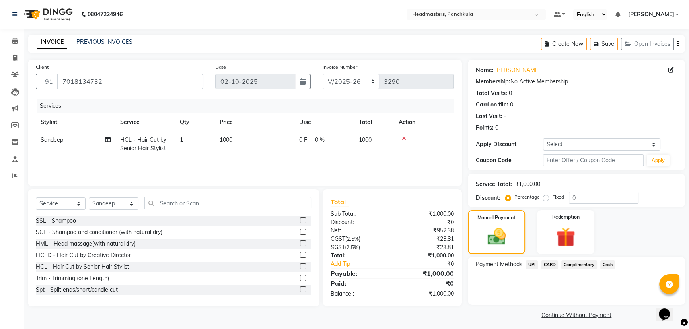
click at [605, 266] on span "Cash" at bounding box center [607, 264] width 15 height 9
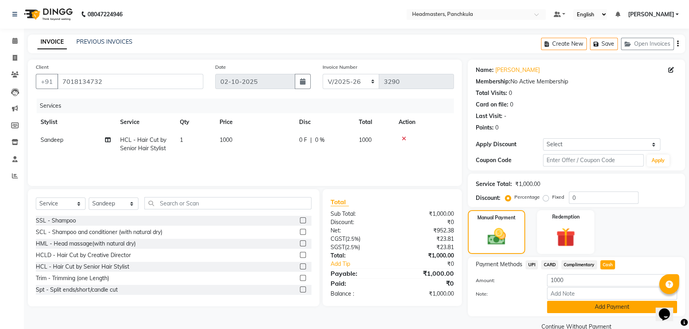
click at [581, 305] on button "Add Payment" at bounding box center [612, 307] width 130 height 12
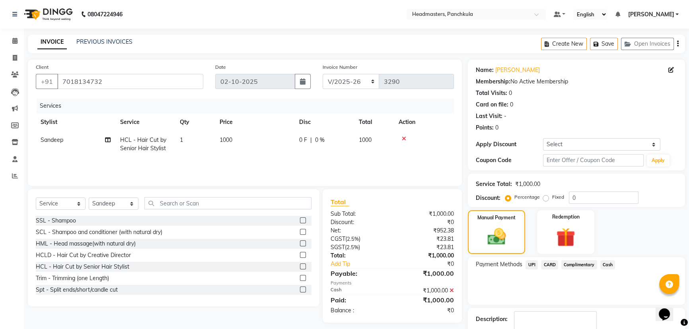
scroll to position [37, 0]
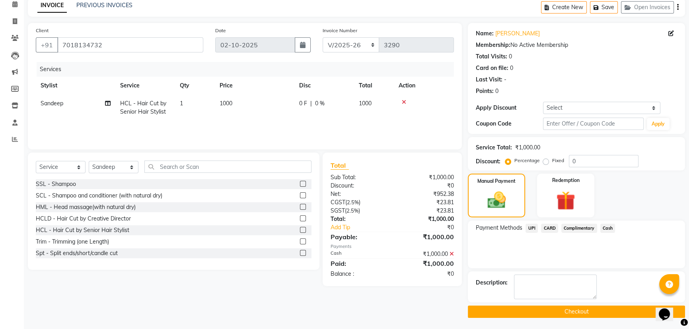
click at [545, 306] on button "Checkout" at bounding box center [576, 312] width 217 height 12
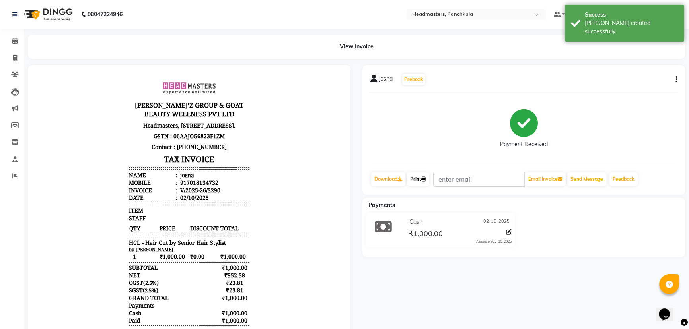
click at [421, 182] on link "Print" at bounding box center [418, 180] width 22 height 14
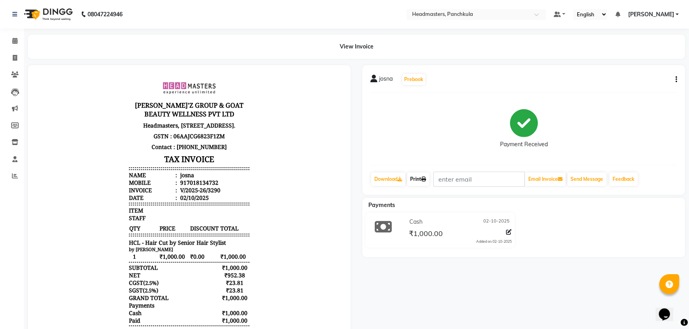
click at [415, 181] on link "Print" at bounding box center [418, 180] width 22 height 14
select select "7376"
select select "service"
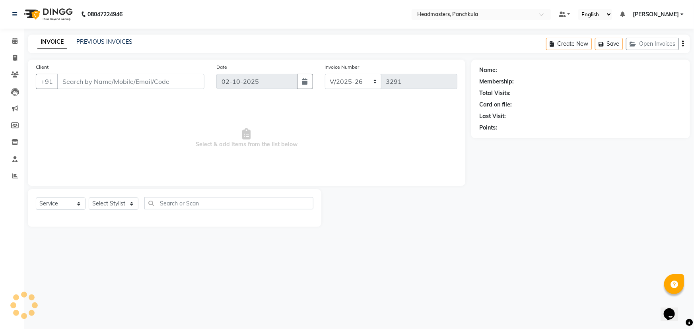
type input "7018134732"
select select "64055"
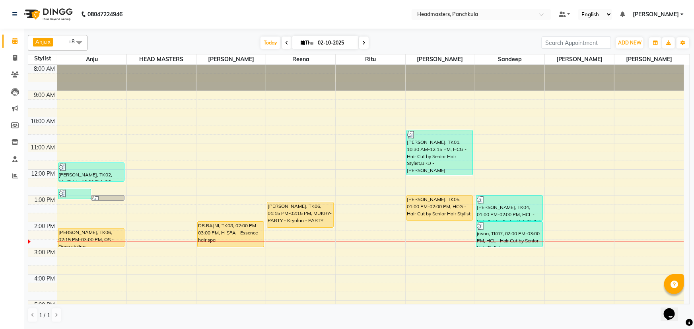
click at [493, 256] on div "8:00 AM 9:00 AM 10:00 AM 11:00 AM 12:00 PM 1:00 PM 2:00 PM 3:00 PM 4:00 PM 5:00…" at bounding box center [356, 235] width 656 height 341
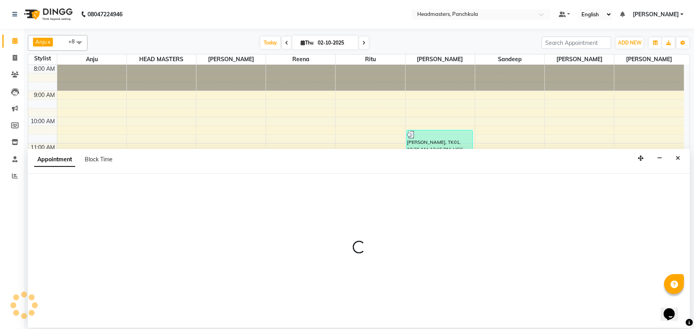
select select "64055"
select select "tentative"
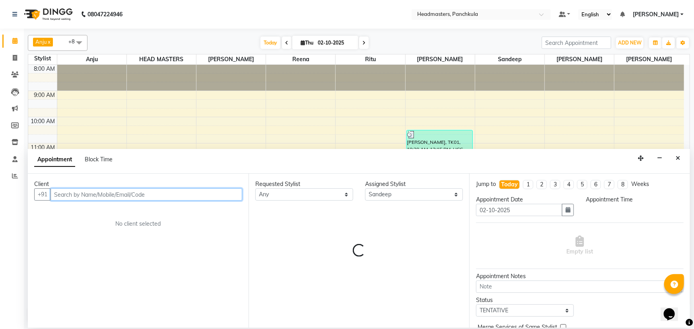
select select "915"
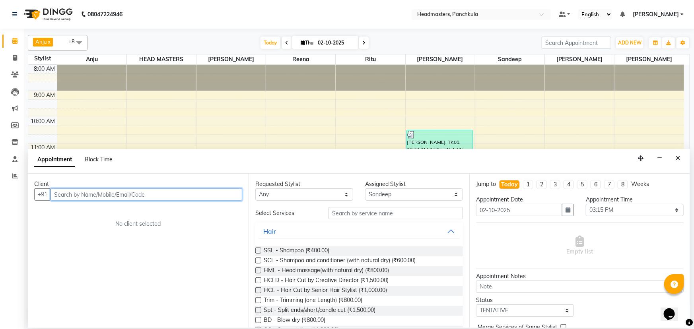
click at [59, 199] on input "text" at bounding box center [147, 195] width 192 height 12
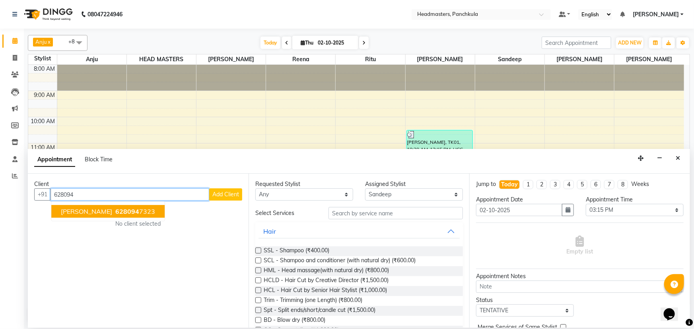
click at [115, 211] on span "628094" at bounding box center [127, 212] width 24 height 8
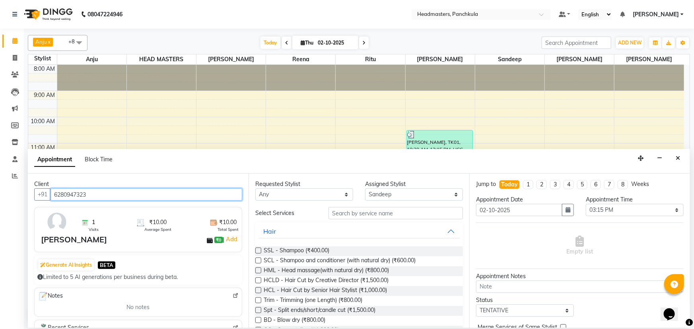
type input "6280947323"
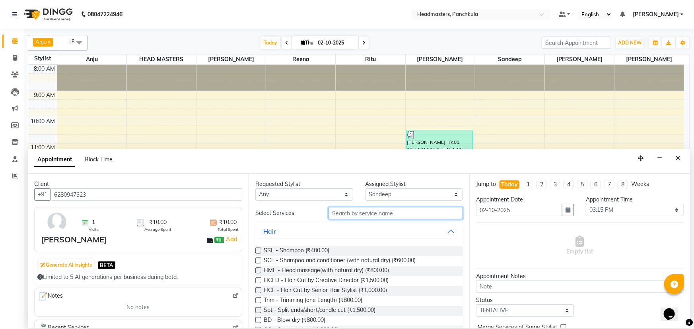
click at [345, 213] on input "text" at bounding box center [395, 213] width 134 height 12
click at [340, 211] on input "text" at bounding box center [395, 213] width 134 height 12
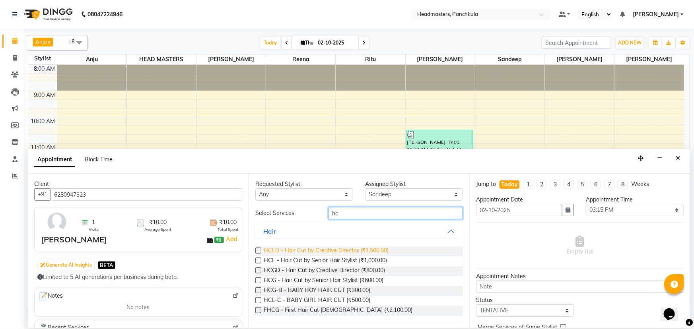
scroll to position [0, 0]
type input "hc"
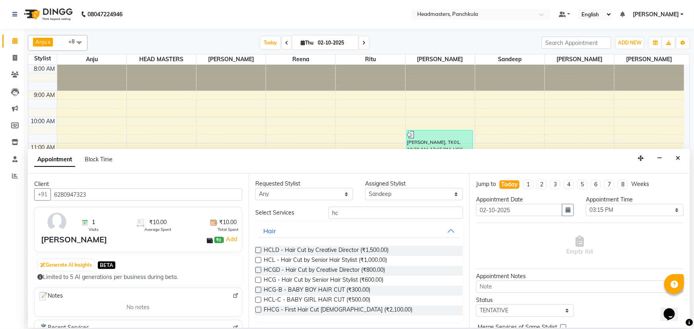
click at [260, 259] on label at bounding box center [258, 260] width 6 height 6
click at [260, 259] on input "checkbox" at bounding box center [257, 260] width 5 height 5
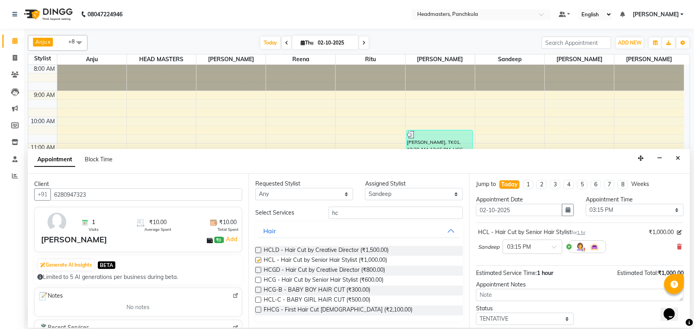
checkbox input "false"
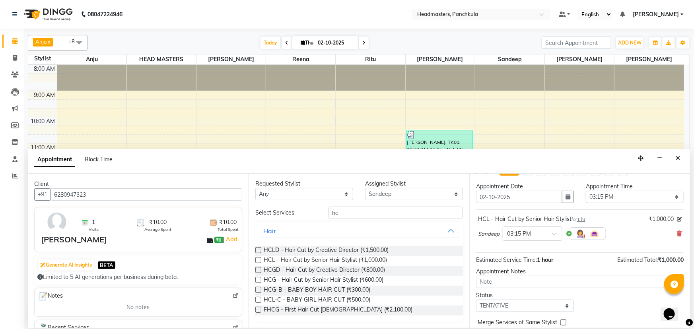
scroll to position [0, 0]
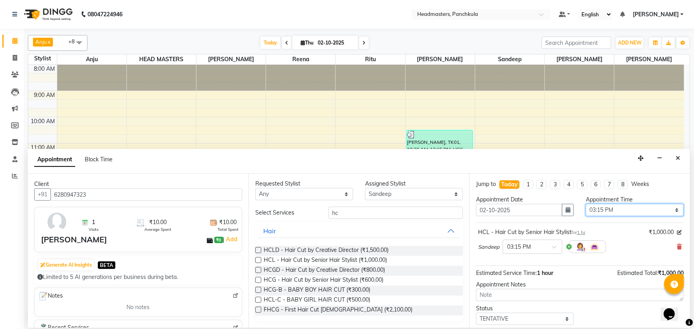
click at [602, 206] on select "Select 09:00 AM 09:15 AM 09:30 AM 09:45 AM 10:00 AM 10:15 AM 10:30 AM 10:45 AM …" at bounding box center [635, 210] width 98 height 12
click at [586, 204] on select "Select 09:00 AM 09:15 AM 09:30 AM 09:45 AM 10:00 AM 10:15 AM 10:30 AM 10:45 AM …" at bounding box center [635, 210] width 98 height 12
click at [597, 212] on select "Select 09:00 AM 09:15 AM 09:30 AM 09:45 AM 10:00 AM 10:15 AM 10:30 AM 10:45 AM …" at bounding box center [635, 210] width 98 height 12
select select "870"
click at [586, 204] on select "Select 09:00 AM 09:15 AM 09:30 AM 09:45 AM 10:00 AM 10:15 AM 10:30 AM 10:45 AM …" at bounding box center [635, 210] width 98 height 12
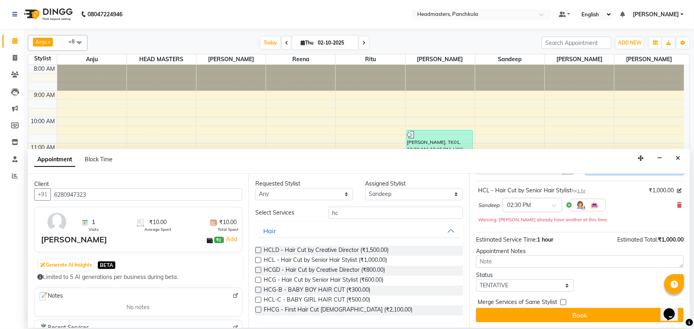
scroll to position [42, 0]
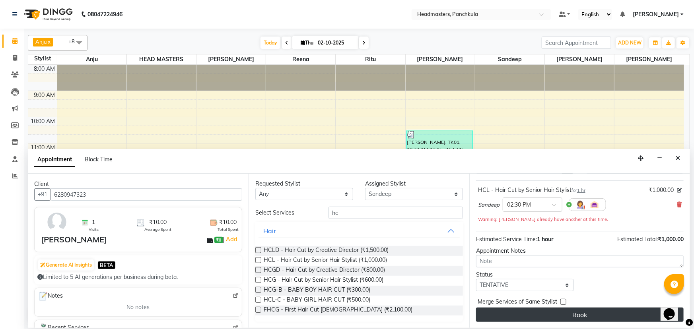
click at [581, 310] on button "Book" at bounding box center [580, 315] width 208 height 14
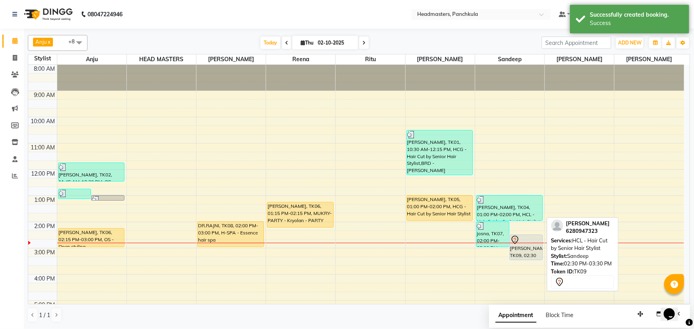
click at [528, 249] on div "[PERSON_NAME], TK09, 02:30 PM-03:30 PM, HCL - Hair Cut by Senior Hair Stylist" at bounding box center [526, 247] width 33 height 25
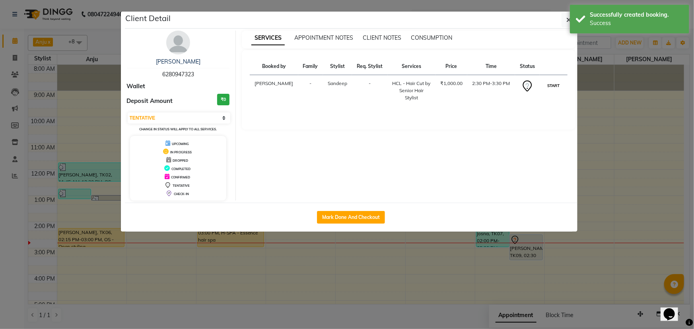
click at [550, 91] on button "START" at bounding box center [553, 86] width 16 height 10
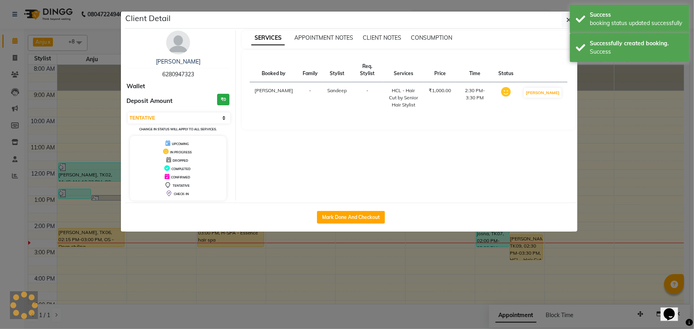
select select "1"
click at [564, 19] on button "button" at bounding box center [569, 19] width 15 height 15
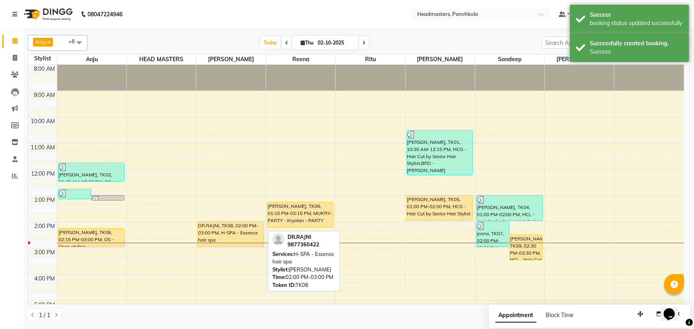
click at [231, 227] on div "DR.RAJNI, TK08, 02:00 PM-03:00 PM, H-SPA - Essence hair spa" at bounding box center [231, 234] width 66 height 25
select select "1"
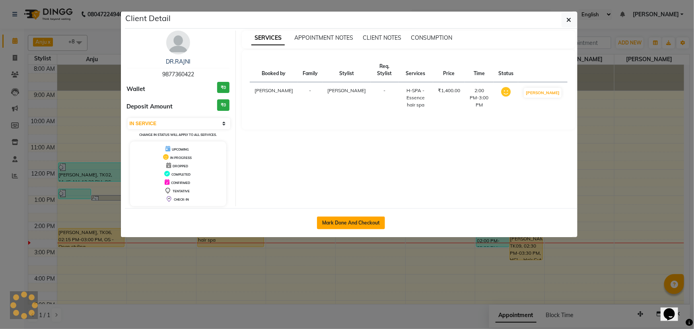
click at [359, 222] on button "Mark Done And Checkout" at bounding box center [351, 223] width 68 height 13
select select "service"
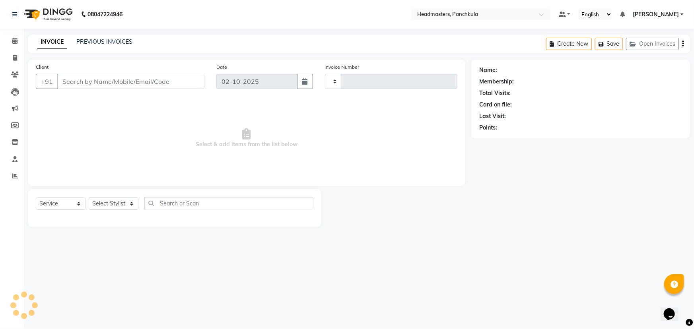
type input "3291"
select select "7376"
type input "9877360422"
select select "64061"
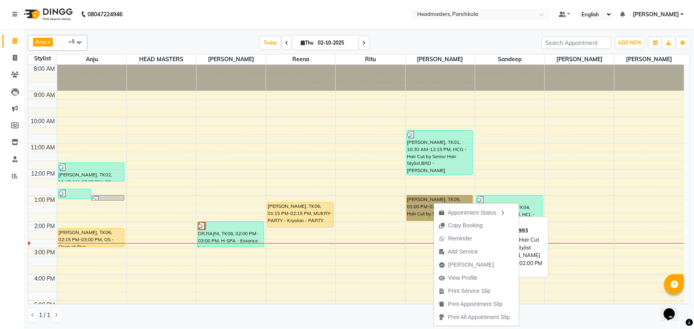
click at [408, 204] on link "[PERSON_NAME], TK05, 01:00 PM-02:00 PM, HCG - Hair Cut by Senior Hair Stylist" at bounding box center [439, 208] width 67 height 26
select select "1"
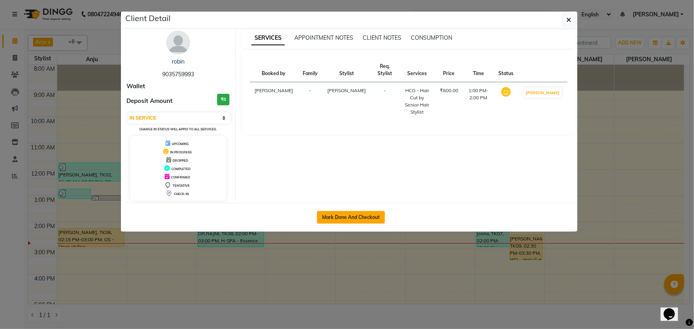
click at [344, 215] on button "Mark Done And Checkout" at bounding box center [351, 217] width 68 height 13
select select "service"
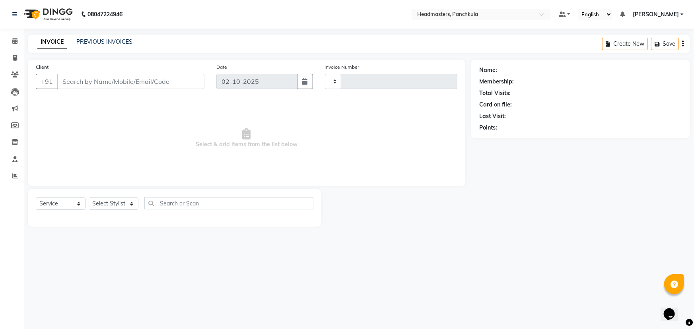
type input "3291"
select select "7376"
type input "9035759993"
select select "64060"
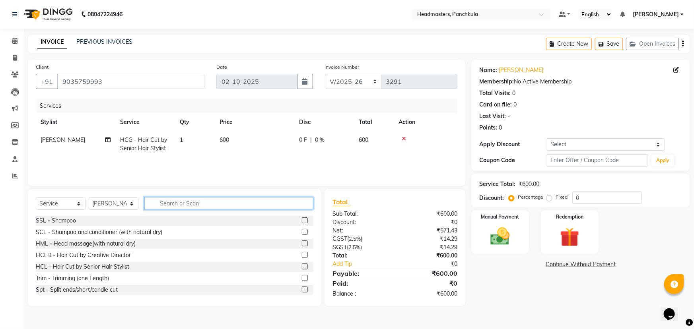
click at [163, 202] on input "text" at bounding box center [228, 203] width 169 height 12
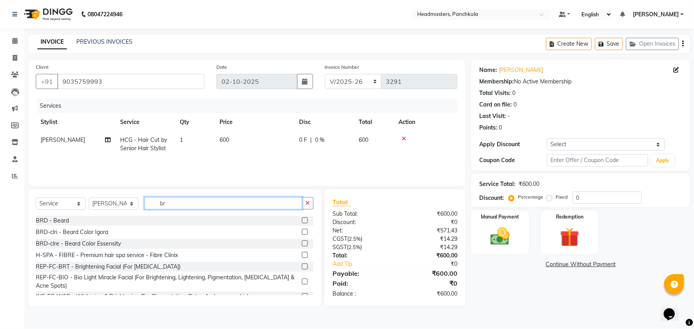
type input "br"
click at [302, 219] on label at bounding box center [305, 221] width 6 height 6
click at [302, 219] on input "checkbox" at bounding box center [304, 220] width 5 height 5
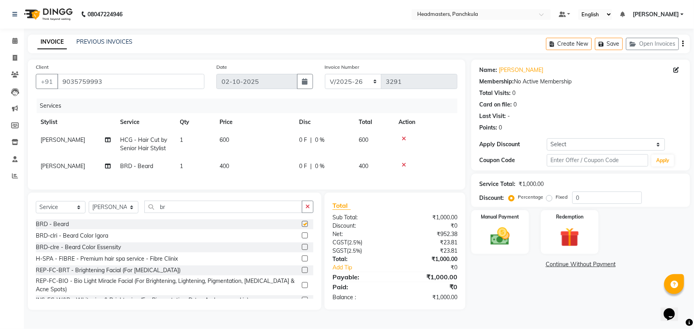
checkbox input "false"
click at [172, 213] on input "br" at bounding box center [223, 207] width 158 height 12
type input "b"
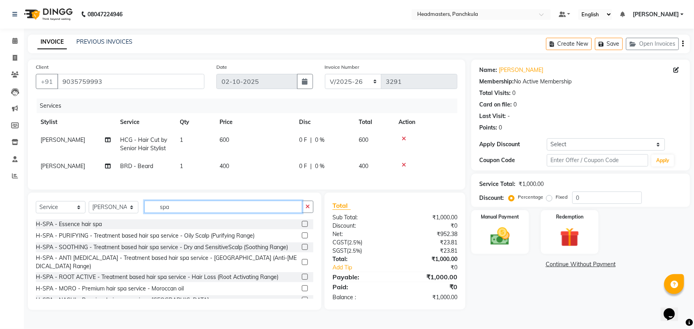
type input "spa"
click at [302, 262] on label at bounding box center [305, 262] width 6 height 6
click at [302, 262] on input "checkbox" at bounding box center [304, 262] width 5 height 5
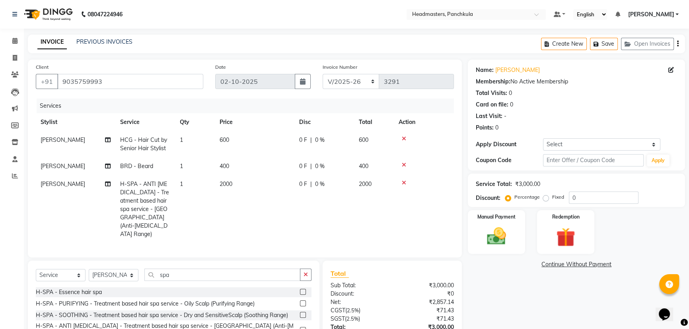
checkbox input "false"
click at [177, 269] on input "spa" at bounding box center [222, 275] width 156 height 12
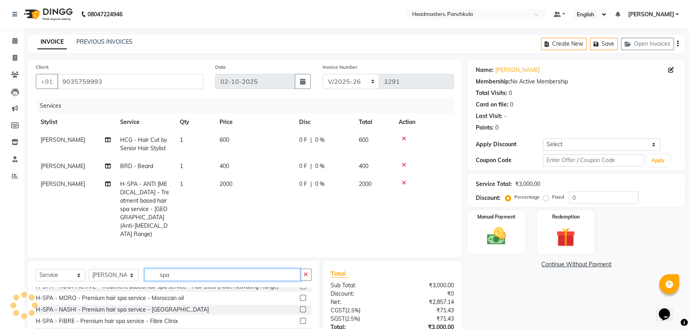
click at [175, 269] on input "spa" at bounding box center [222, 275] width 156 height 12
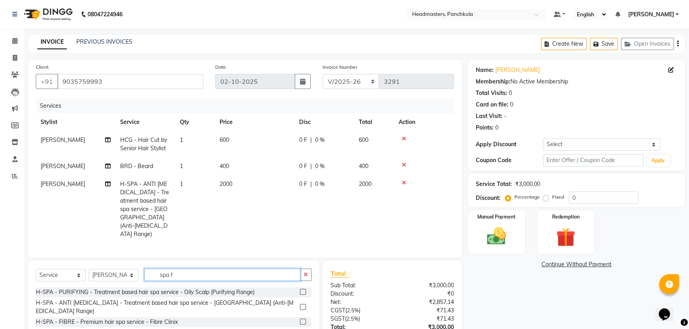
scroll to position [49, 0]
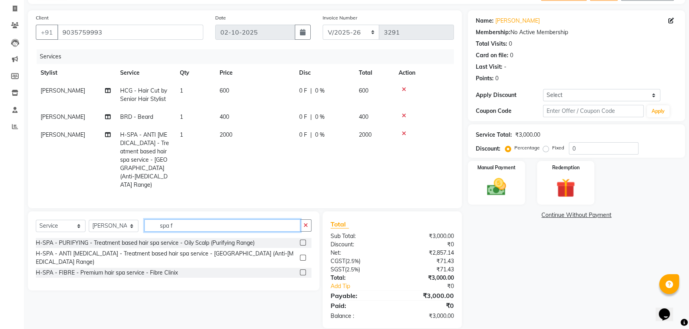
type input "spa f"
click at [304, 270] on label at bounding box center [303, 273] width 6 height 6
click at [304, 270] on input "checkbox" at bounding box center [302, 272] width 5 height 5
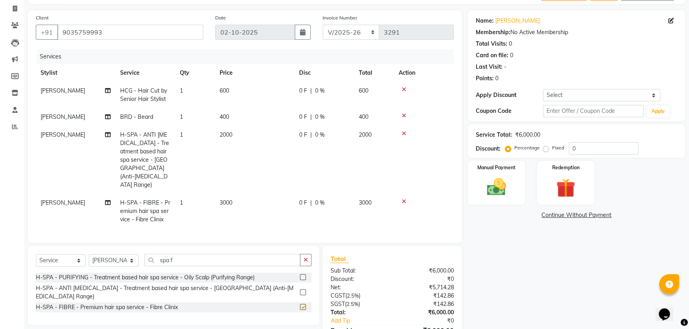
checkbox input "false"
click at [178, 254] on input "spa f" at bounding box center [222, 260] width 156 height 12
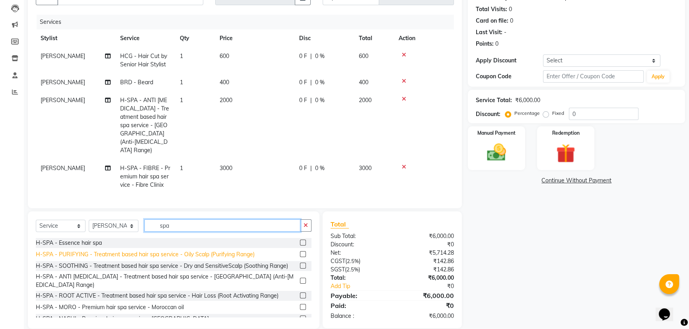
scroll to position [48, 0]
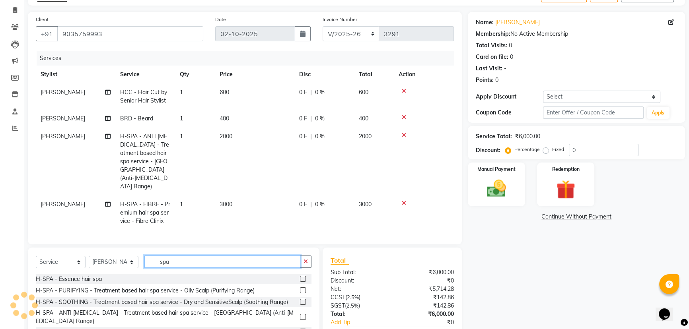
type input "spa"
click at [300, 276] on label at bounding box center [303, 279] width 6 height 6
click at [300, 277] on input "checkbox" at bounding box center [302, 279] width 5 height 5
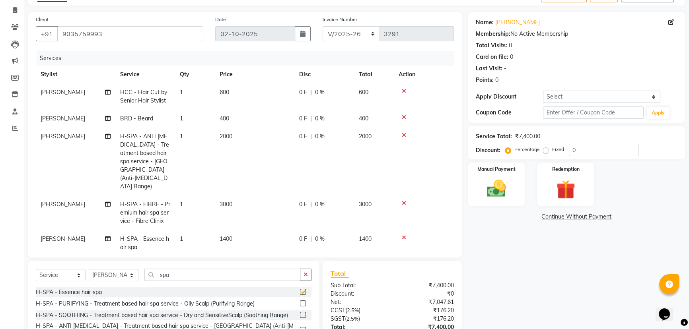
checkbox input "false"
click at [405, 235] on icon at bounding box center [404, 238] width 4 height 6
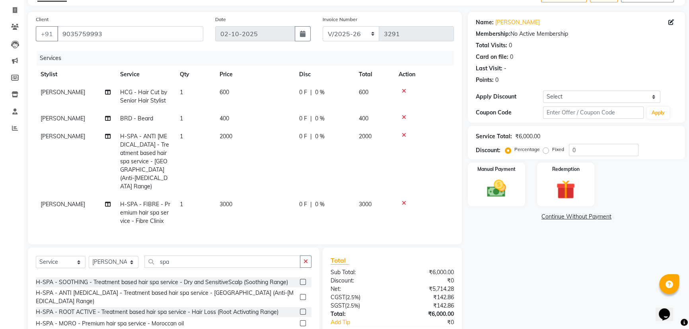
scroll to position [36, 0]
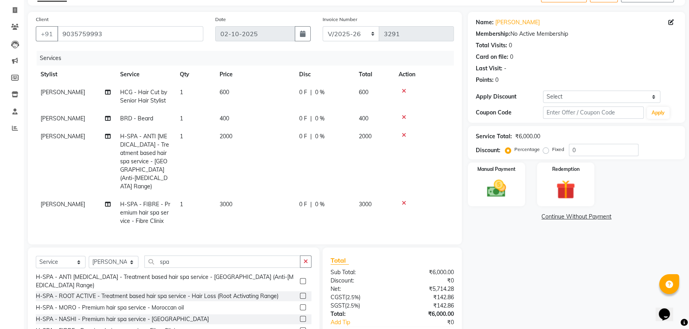
click at [300, 293] on label at bounding box center [303, 296] width 6 height 6
click at [300, 294] on input "checkbox" at bounding box center [302, 296] width 5 height 5
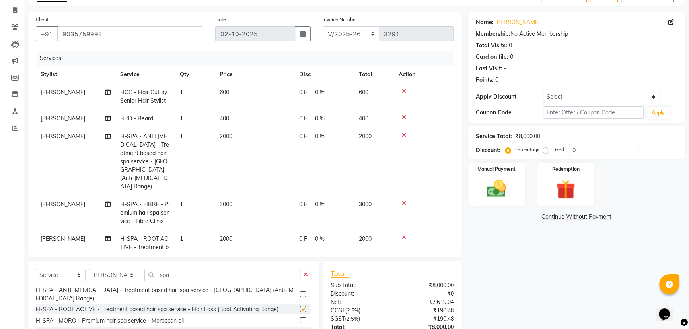
checkbox input "false"
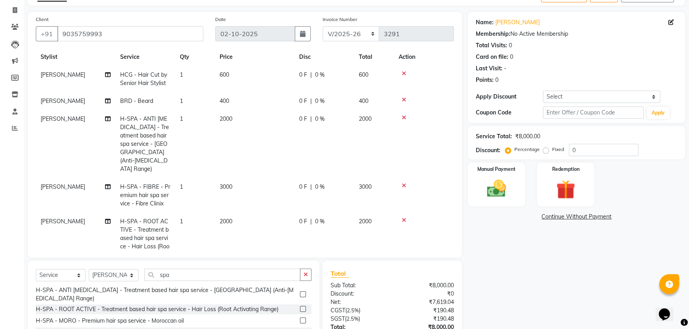
scroll to position [27, 0]
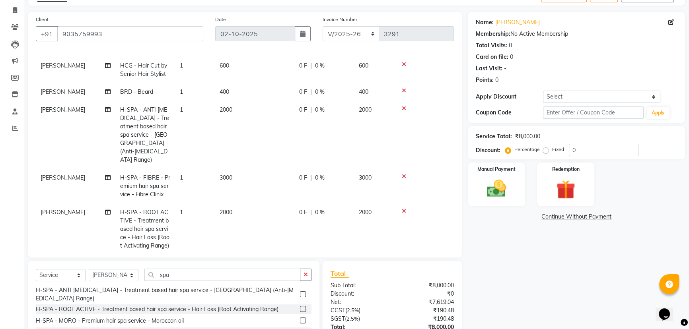
click at [321, 208] on span "0 %" at bounding box center [320, 212] width 10 height 8
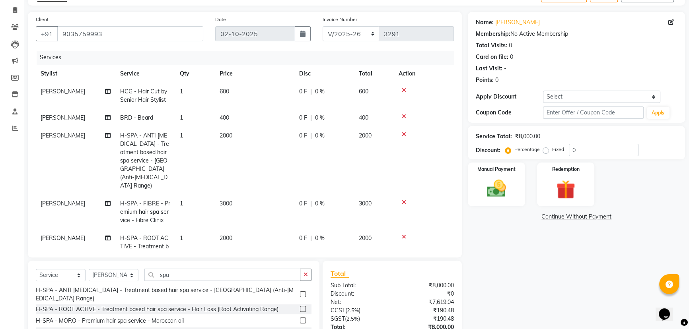
select select "64060"
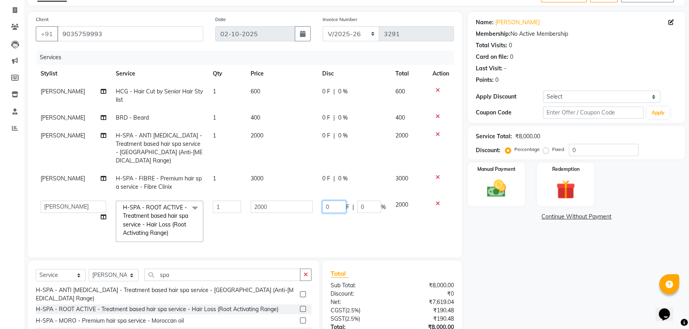
click at [332, 201] on input "0" at bounding box center [334, 207] width 24 height 12
type input "01000"
click at [485, 293] on div "Name: [PERSON_NAME] Membership: No Active Membership Total Visits: 0 Card on fi…" at bounding box center [579, 195] width 223 height 366
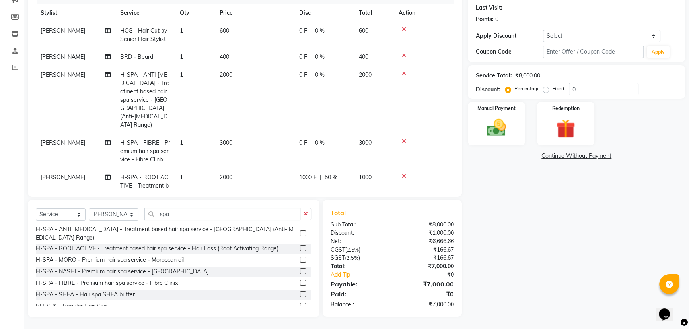
scroll to position [72, 0]
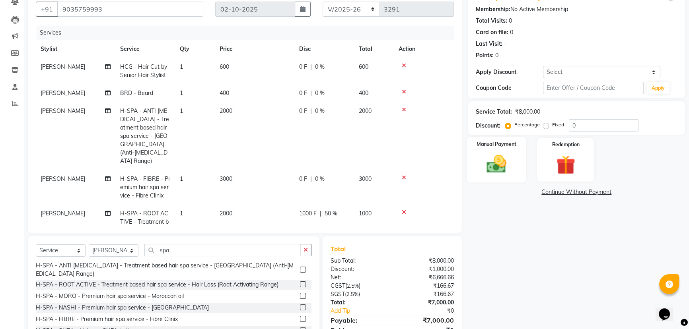
click at [501, 173] on img at bounding box center [496, 164] width 32 height 23
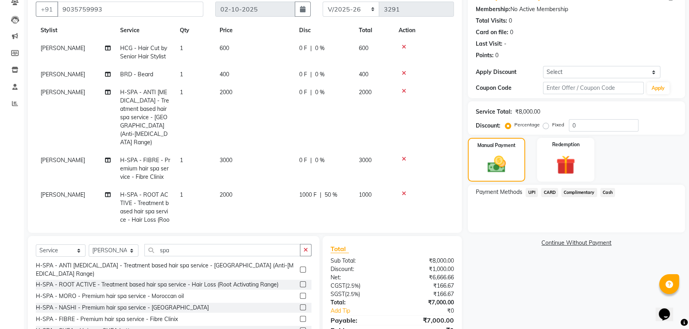
scroll to position [27, 0]
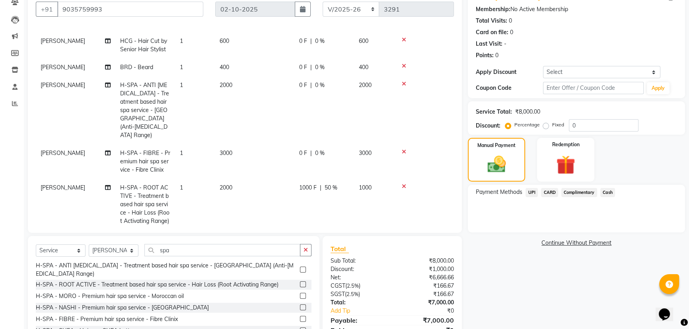
click at [150, 187] on span "H-SPA - ROOT ACTIVE - Treatment based hair spa service - Hair Loss (Root Activa…" at bounding box center [144, 204] width 49 height 41
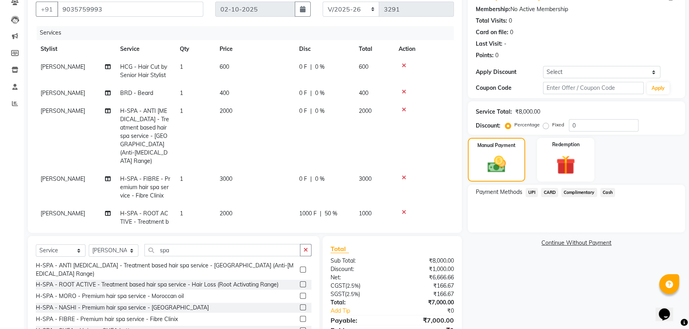
select select "64060"
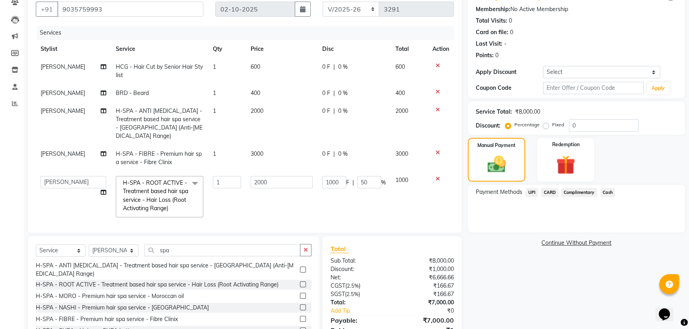
click at [509, 268] on div "Name: [PERSON_NAME] Membership: No Active Membership Total Visits: 0 Card on fi…" at bounding box center [579, 170] width 223 height 366
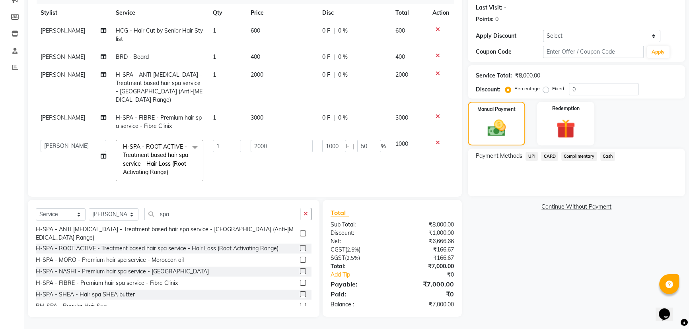
click at [549, 157] on span "CARD" at bounding box center [549, 156] width 17 height 9
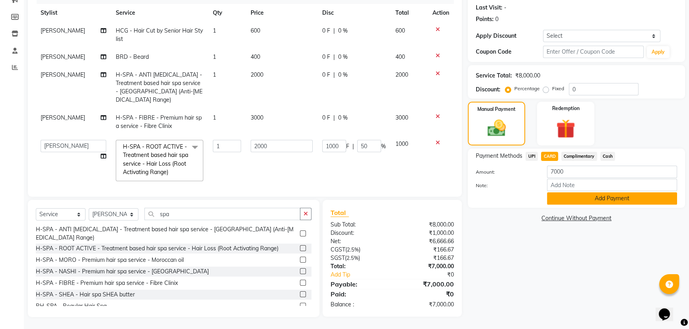
click at [587, 199] on button "Add Payment" at bounding box center [612, 198] width 130 height 12
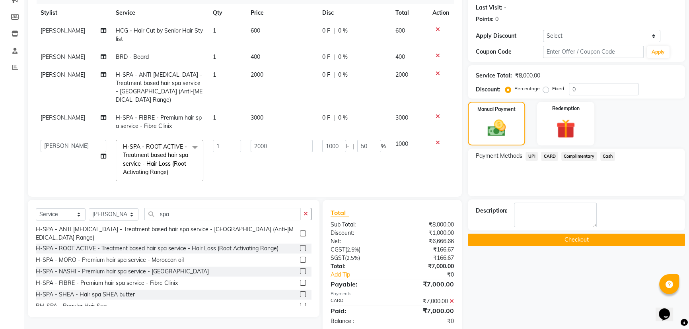
scroll to position [125, 0]
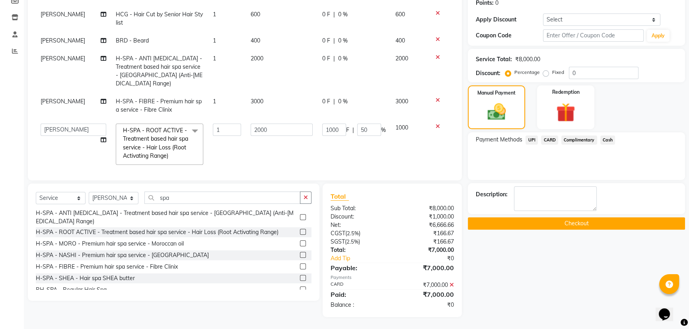
click at [570, 220] on button "Checkout" at bounding box center [576, 224] width 217 height 12
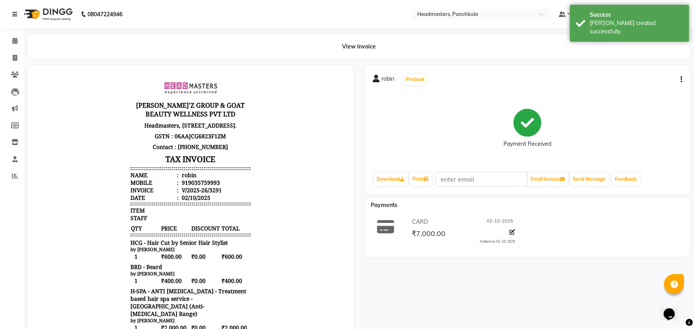
select select "7376"
select select "service"
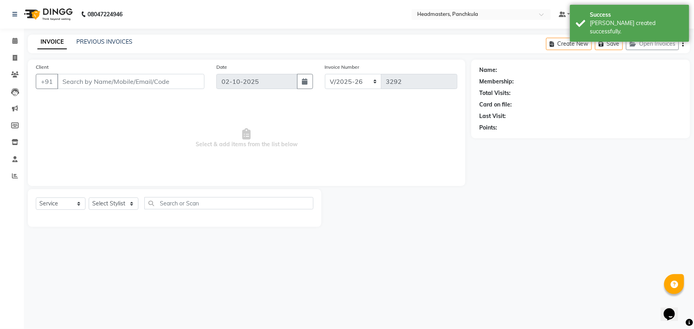
type input "9035759993"
select select "64060"
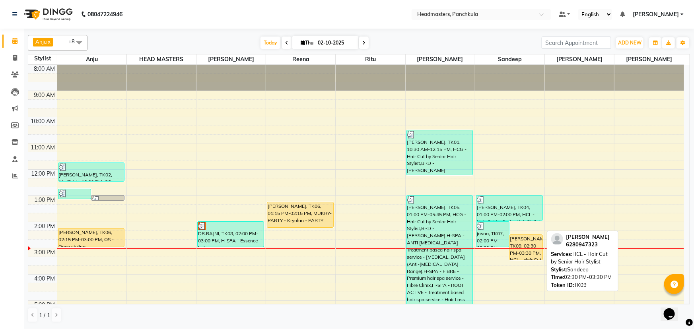
click at [519, 244] on div "[PERSON_NAME], TK09, 02:30 PM-03:30 PM, HCL - Hair Cut by Senior Hair Stylist" at bounding box center [526, 247] width 33 height 25
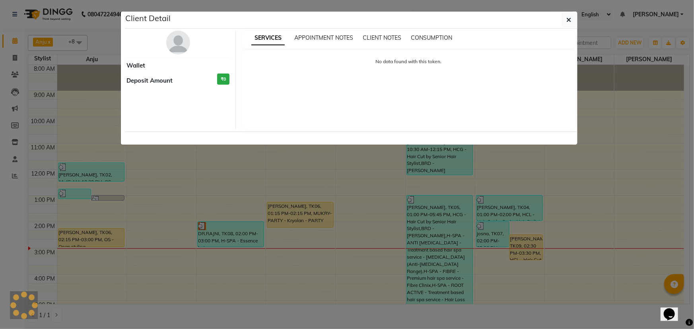
select select "1"
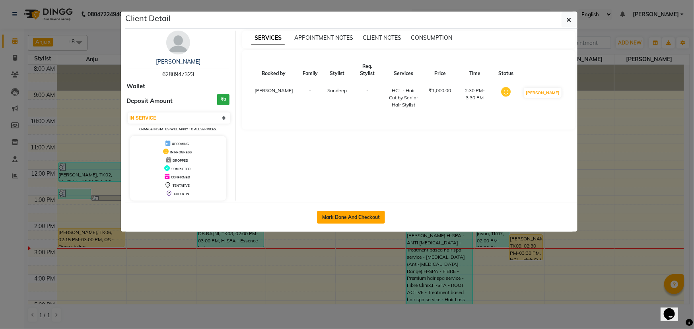
click at [354, 213] on button "Mark Done And Checkout" at bounding box center [351, 217] width 68 height 13
select select "7376"
select select "service"
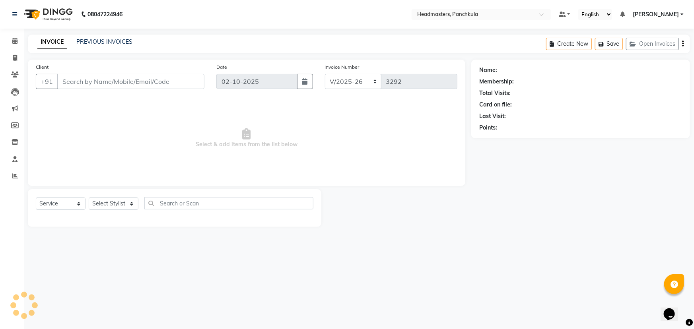
type input "6280947323"
select select "64055"
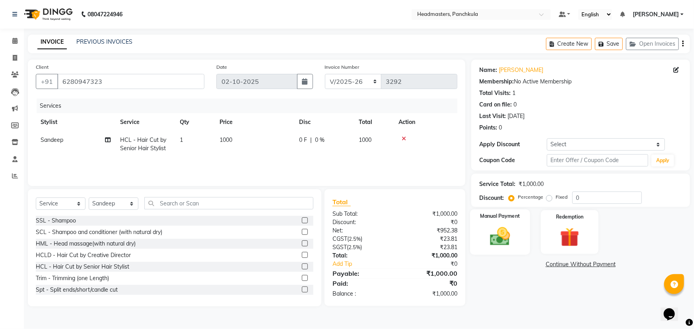
click at [503, 243] on img at bounding box center [500, 236] width 33 height 23
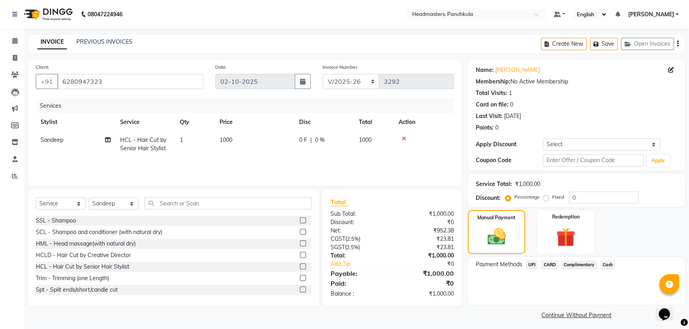
click at [610, 265] on span "Cash" at bounding box center [607, 264] width 15 height 9
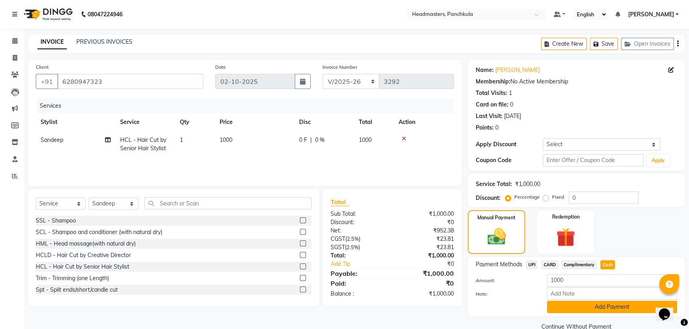
click at [597, 301] on button "Add Payment" at bounding box center [612, 307] width 130 height 12
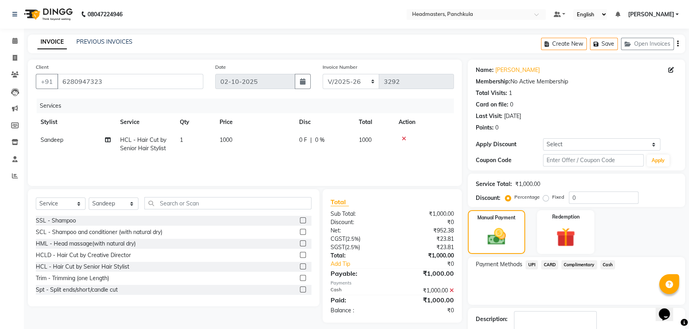
scroll to position [37, 0]
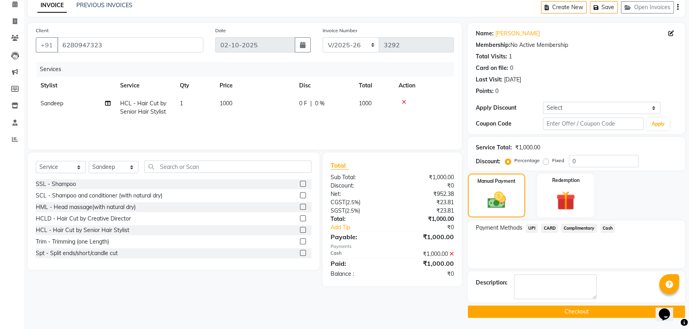
click at [545, 311] on button "Checkout" at bounding box center [576, 312] width 217 height 12
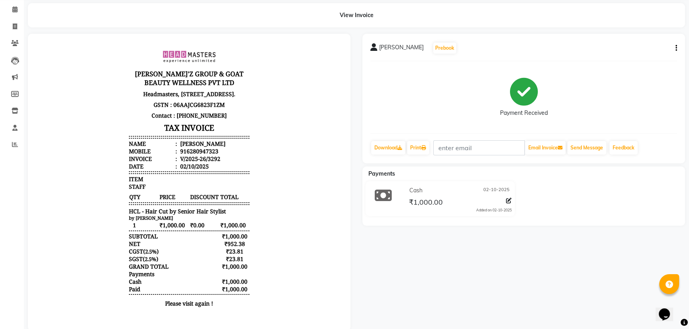
scroll to position [36, 0]
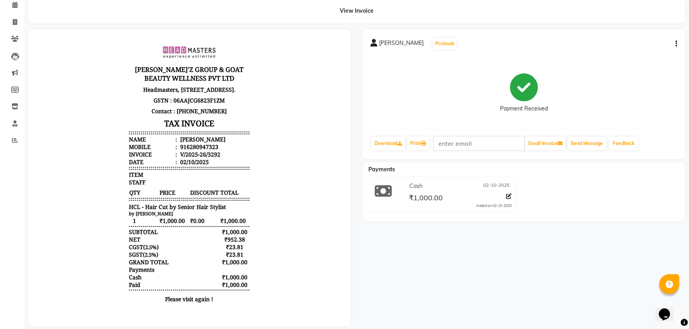
select select "service"
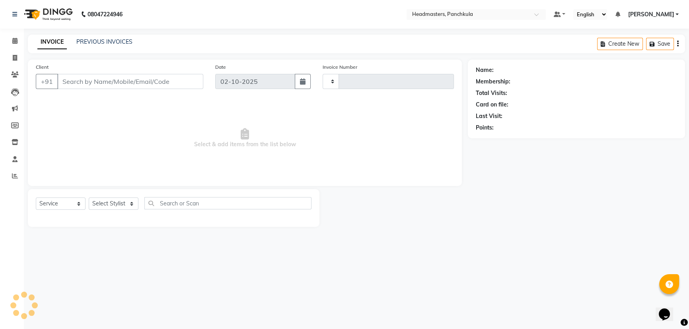
type input "3293"
select select "7376"
type input "6280947323"
select select "64055"
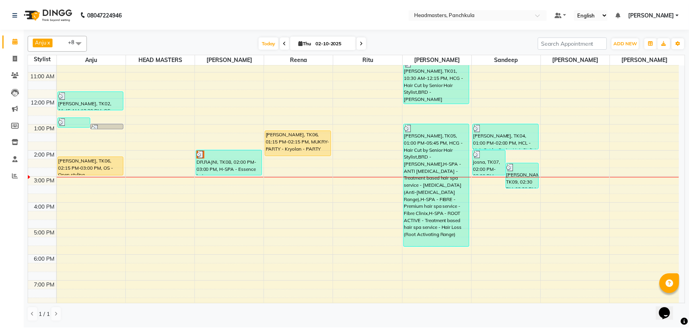
scroll to position [72, 0]
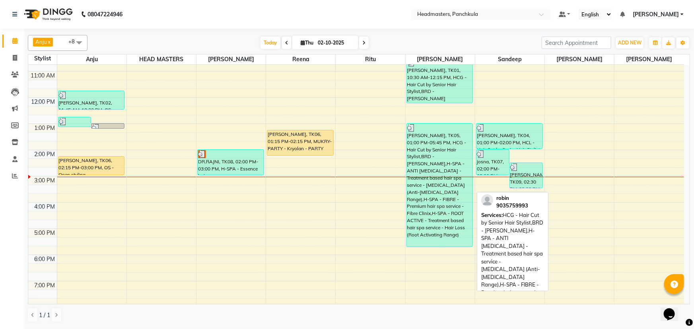
click at [423, 156] on div "[PERSON_NAME], TK05, 01:00 PM-05:45 PM, HCG - Hair Cut by Senior Hair Stylist,B…" at bounding box center [440, 185] width 66 height 123
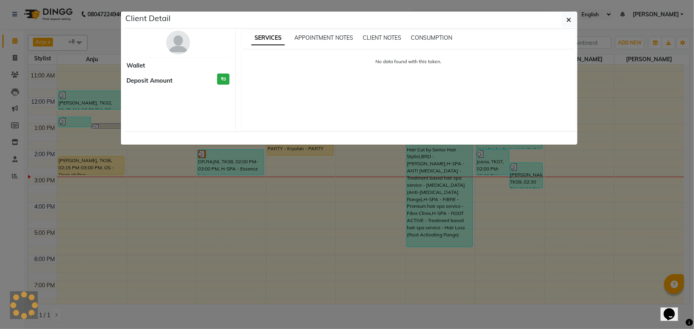
select select "3"
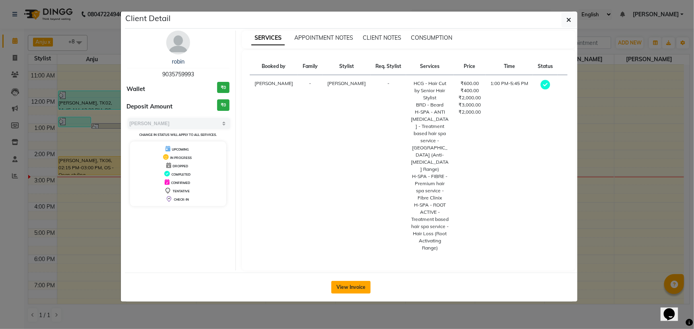
click at [341, 281] on button "View Invoice" at bounding box center [350, 287] width 39 height 13
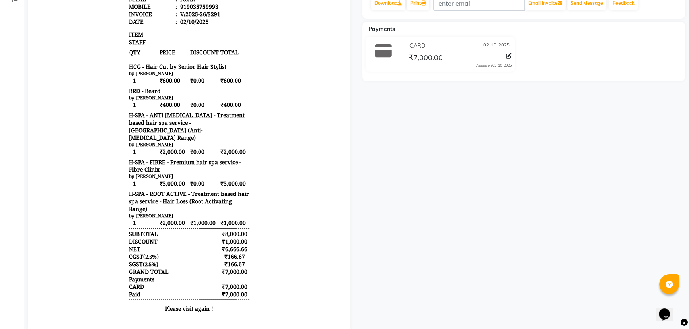
scroll to position [181, 0]
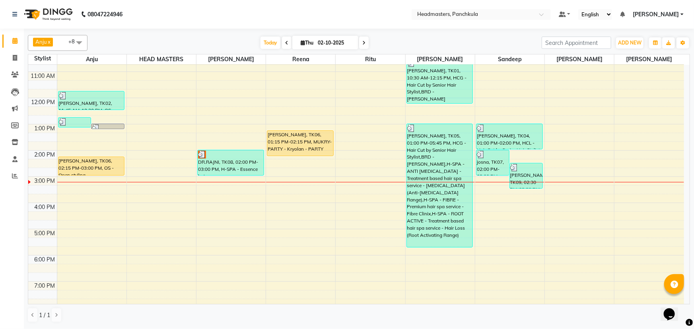
scroll to position [72, 0]
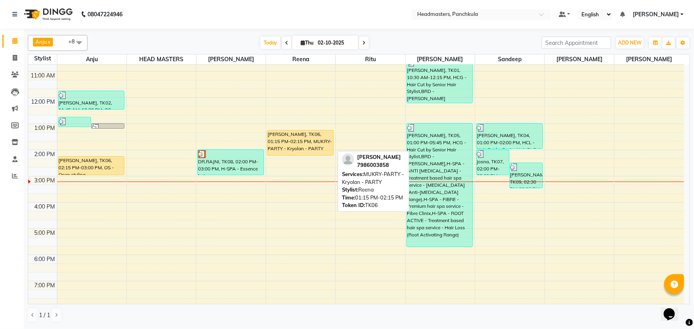
click at [304, 146] on div "[PERSON_NAME], TK06, 01:15 PM-02:15 PM, MUKRY-PARTY - Kryolan - PARTY" at bounding box center [300, 142] width 66 height 25
select select "1"
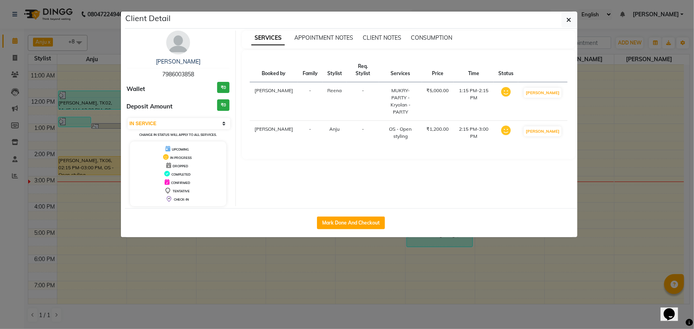
click at [332, 216] on div "Mark Done And Checkout" at bounding box center [351, 222] width 453 height 29
click at [340, 220] on button "Mark Done And Checkout" at bounding box center [351, 223] width 68 height 13
select select "service"
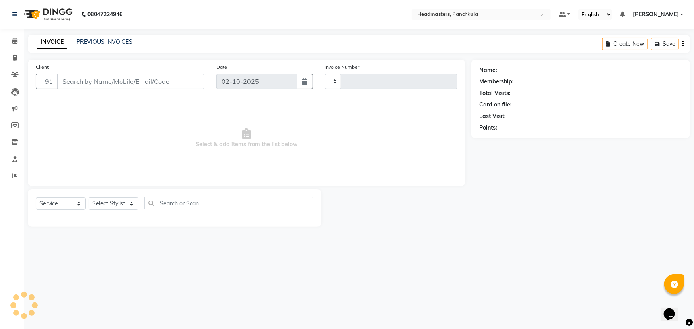
type input "3293"
select select "7376"
type input "7986003858"
select select "64261"
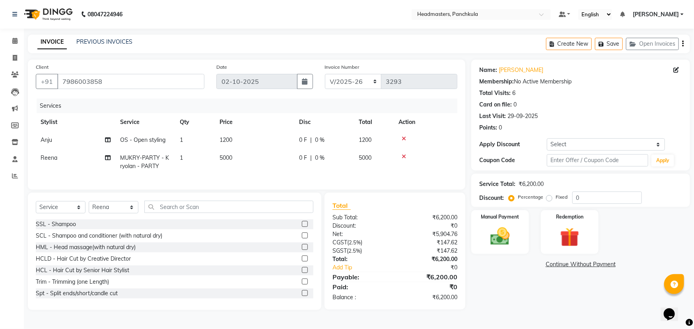
click at [404, 138] on icon at bounding box center [404, 139] width 4 height 6
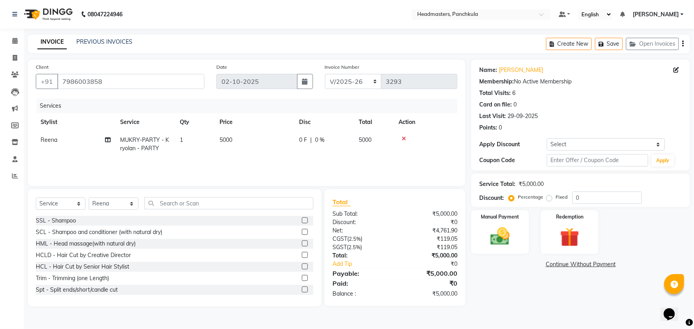
click at [321, 145] on td "0 F | 0 %" at bounding box center [324, 144] width 60 height 26
select select "64261"
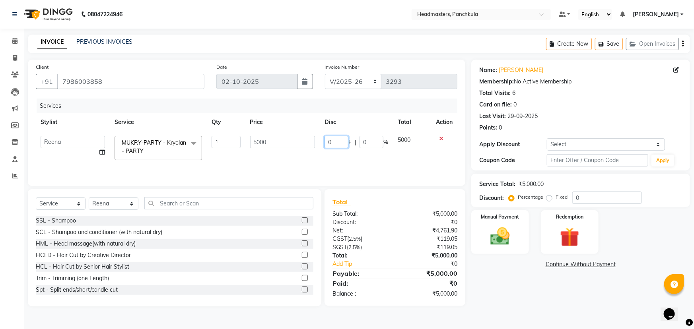
click at [334, 142] on input "0" at bounding box center [337, 142] width 24 height 12
type input "01000"
click at [509, 290] on div "Name: [PERSON_NAME] Membership: No Active Membership Total Visits: 6 Card on fi…" at bounding box center [583, 183] width 225 height 247
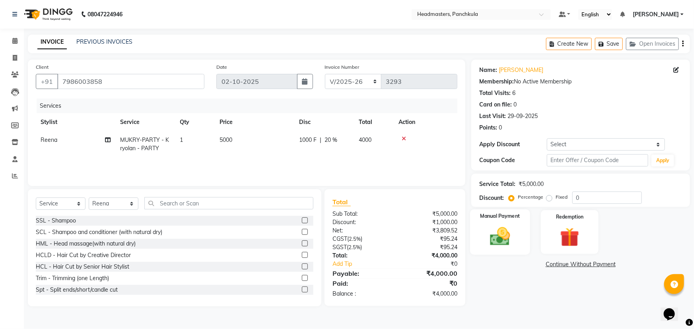
click at [497, 243] on img at bounding box center [500, 236] width 33 height 23
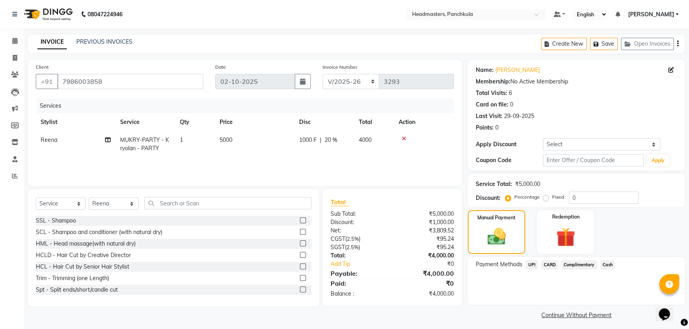
click at [532, 267] on span "UPI" at bounding box center [531, 264] width 12 height 9
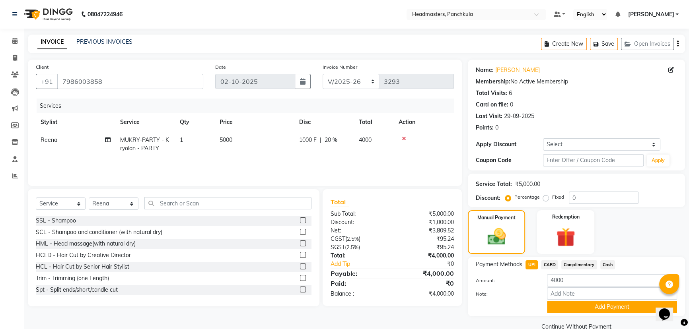
click at [0, 248] on div "Calendar Invoice Clients Leads Marketing Members Inventory Staff Reports Comple…" at bounding box center [53, 178] width 107 height 310
click at [8, 262] on div "Calendar Invoice Clients Leads Marketing Members Inventory Staff Reports Comple…" at bounding box center [53, 178] width 107 height 310
click at [630, 226] on div "Manual Payment Redemption" at bounding box center [576, 232] width 229 height 44
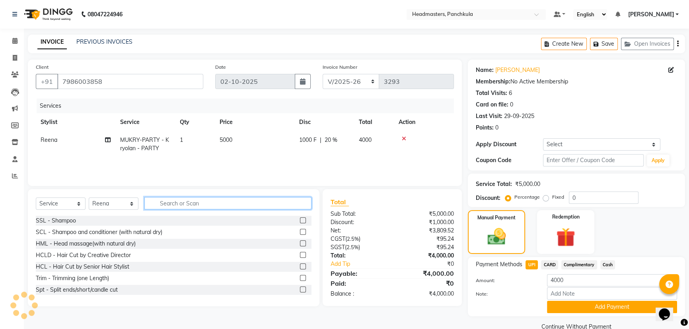
click at [159, 206] on input "text" at bounding box center [227, 203] width 167 height 12
type input "h"
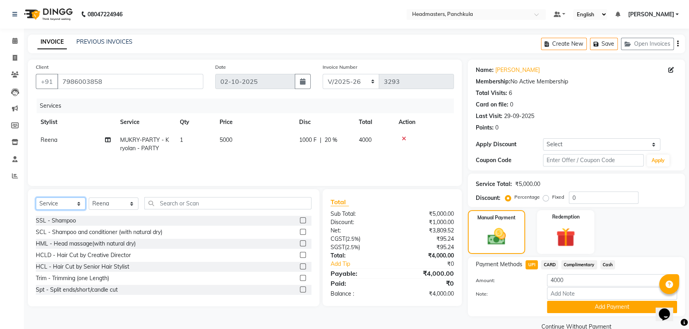
click at [52, 205] on select "Select Service Product Membership Package Voucher Prepaid Gift Card" at bounding box center [61, 204] width 50 height 12
select select "product"
click at [36, 198] on select "Select Service Product Membership Package Voucher Prepaid Gift Card" at bounding box center [61, 204] width 50 height 12
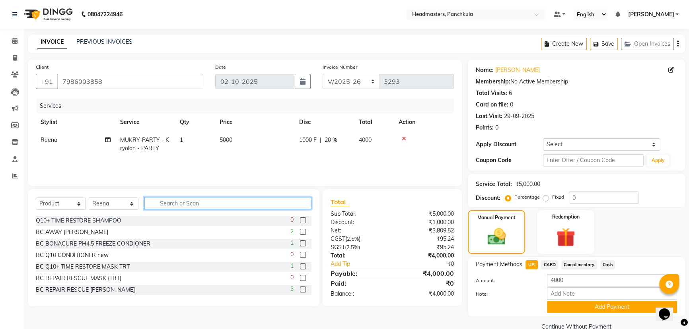
click at [166, 202] on input "text" at bounding box center [227, 203] width 167 height 12
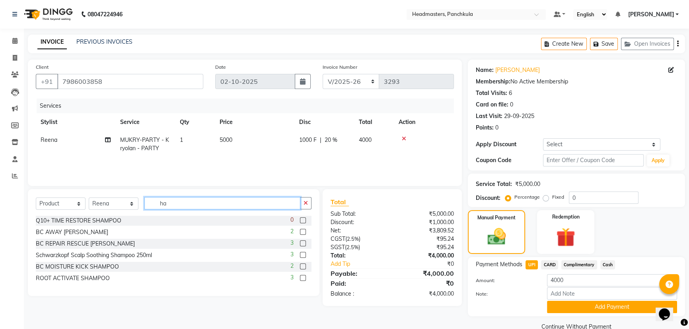
type input "h"
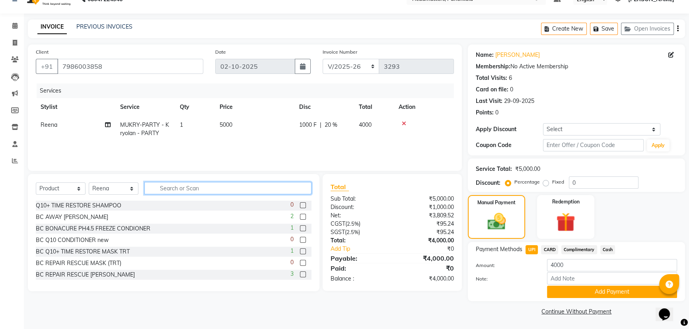
click at [168, 187] on input "text" at bounding box center [227, 188] width 167 height 12
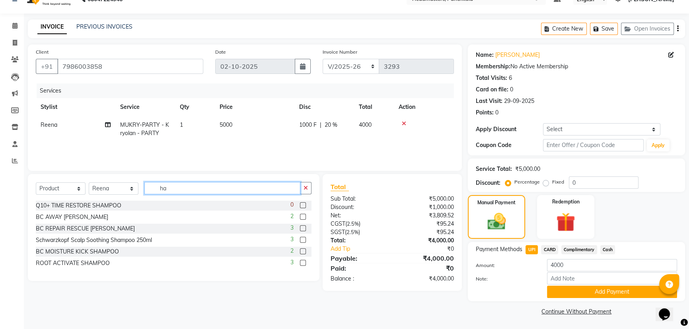
type input "h"
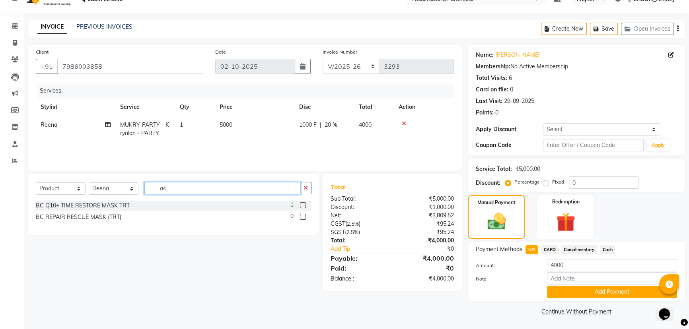
type input "a"
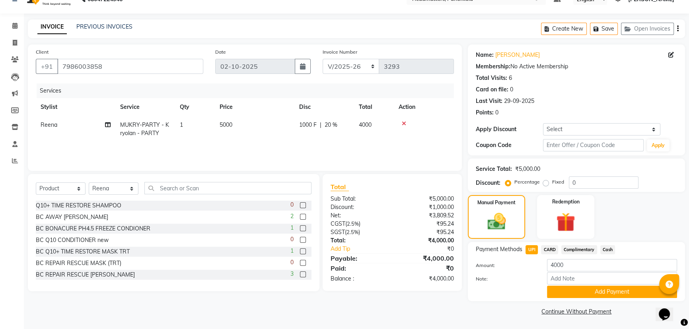
click at [317, 126] on span "1000 F" at bounding box center [307, 125] width 17 height 8
select select "64261"
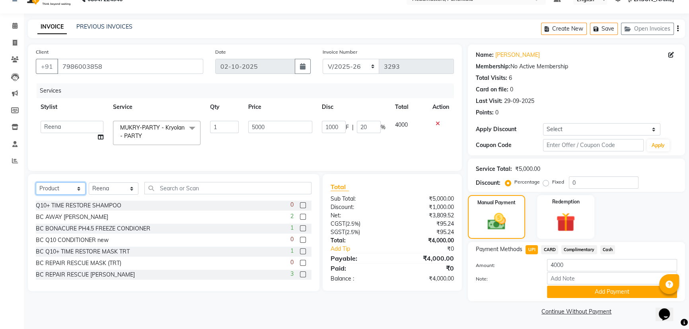
click at [68, 189] on select "Select Service Product Membership Package Voucher Prepaid Gift Card" at bounding box center [61, 189] width 50 height 12
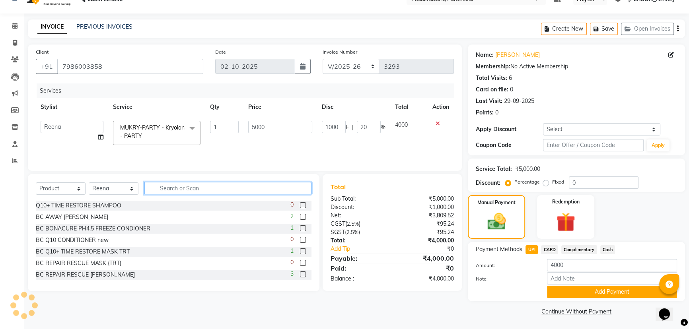
click at [162, 188] on input "text" at bounding box center [227, 188] width 167 height 12
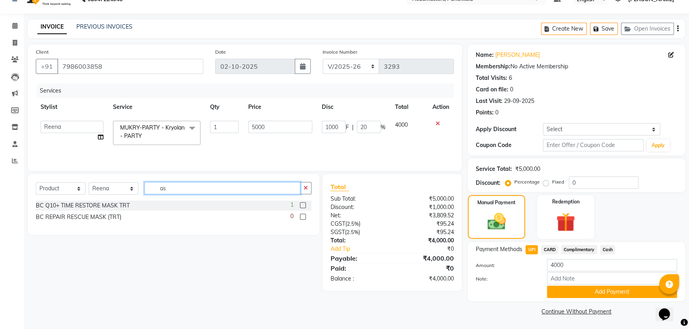
type input "a"
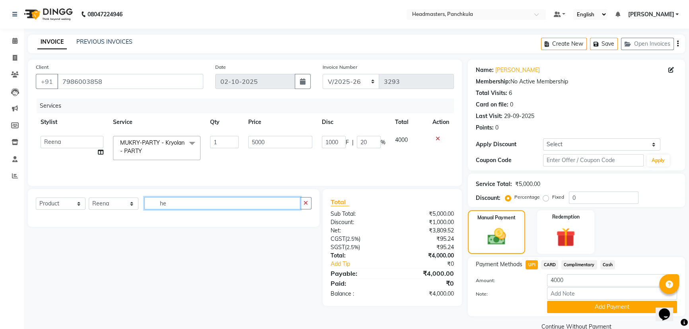
type input "h"
click at [170, 204] on input "hari" at bounding box center [222, 203] width 156 height 12
type input "h"
click at [67, 202] on select "Select Service Product Membership Package Voucher Prepaid Gift Card" at bounding box center [61, 204] width 50 height 12
click at [36, 198] on select "Select Service Product Membership Package Voucher Prepaid Gift Card" at bounding box center [61, 204] width 50 height 12
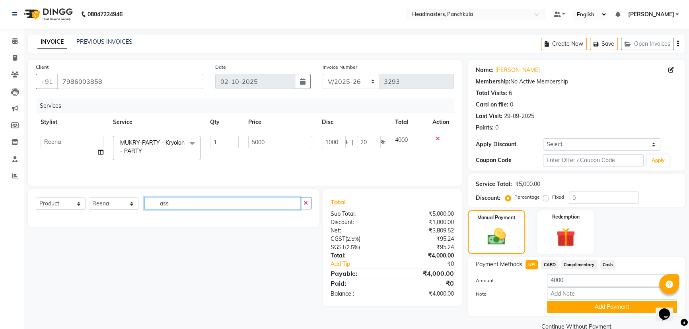
click at [178, 203] on input "ass" at bounding box center [222, 203] width 156 height 12
type input "a"
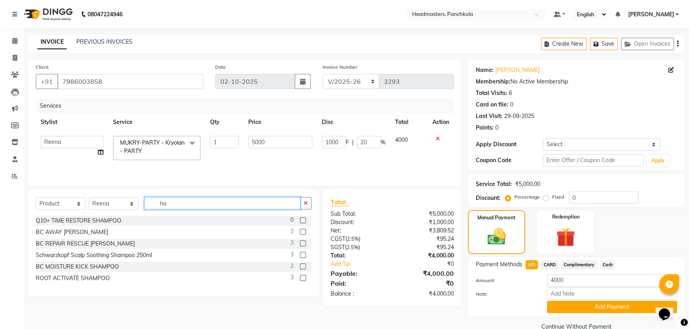
type input "h"
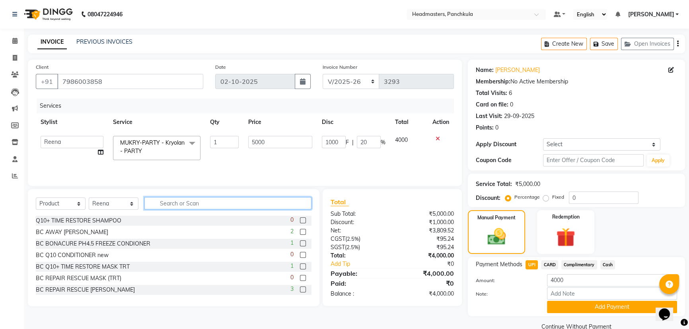
scroll to position [15, 0]
